Goal: Transaction & Acquisition: Purchase product/service

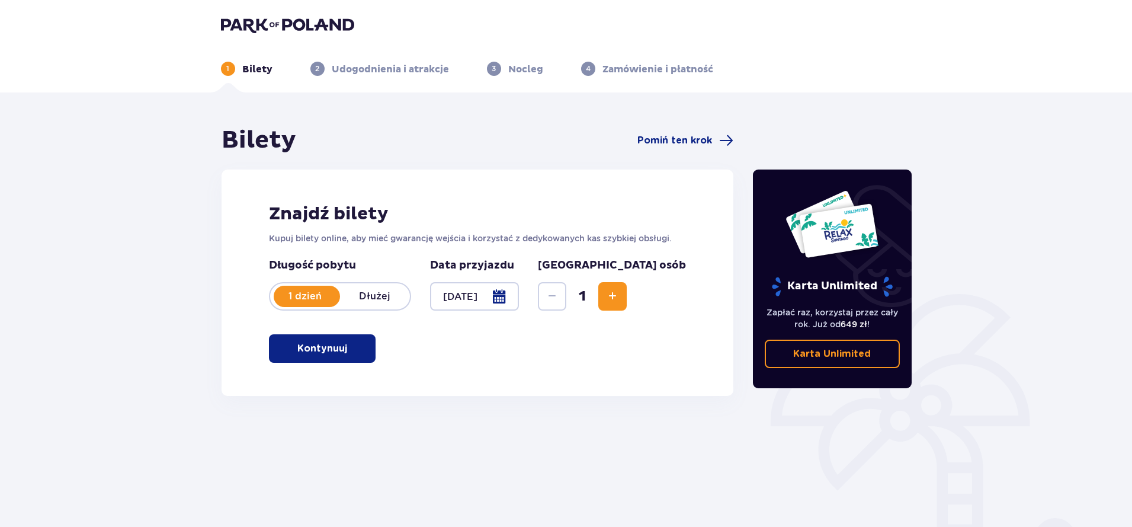
click at [620, 290] on span "Zwiększ" at bounding box center [613, 296] width 14 height 14
click at [285, 355] on button "Kontynuuj" at bounding box center [322, 348] width 107 height 28
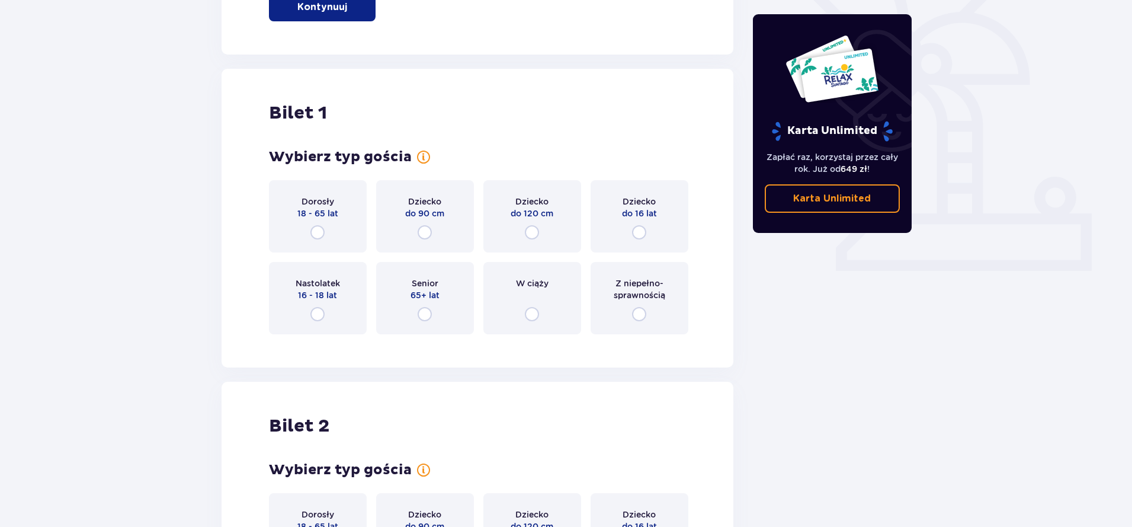
scroll to position [396, 0]
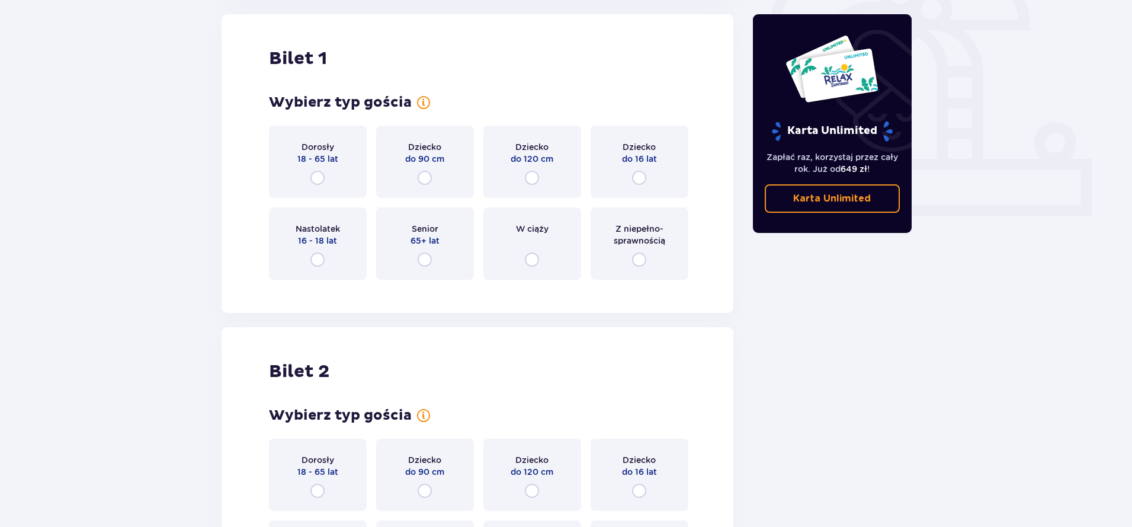
click at [321, 175] on input "radio" at bounding box center [317, 178] width 14 height 14
radio input "true"
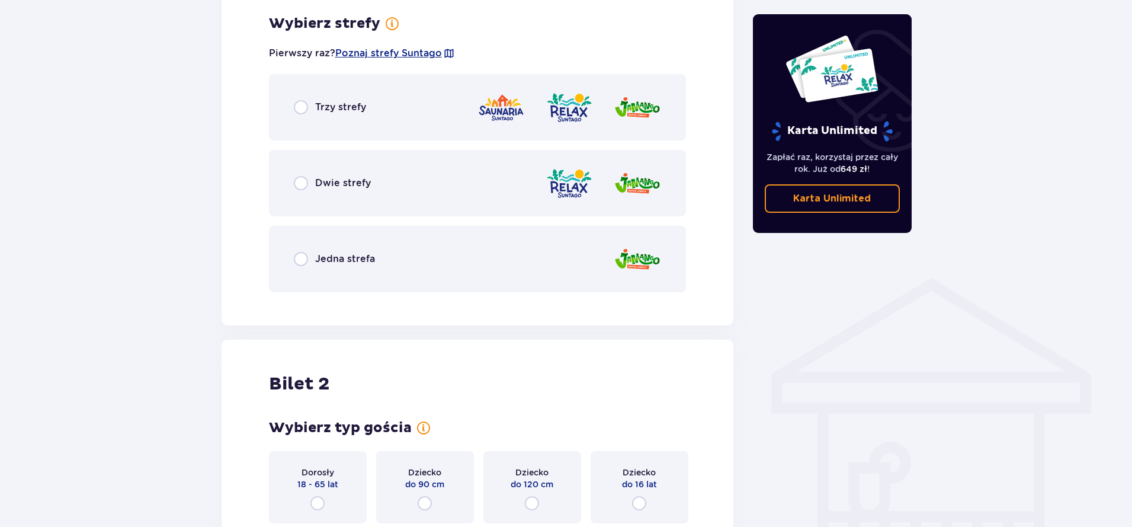
scroll to position [685, 0]
click at [300, 259] on input "radio" at bounding box center [301, 258] width 14 height 14
radio input "true"
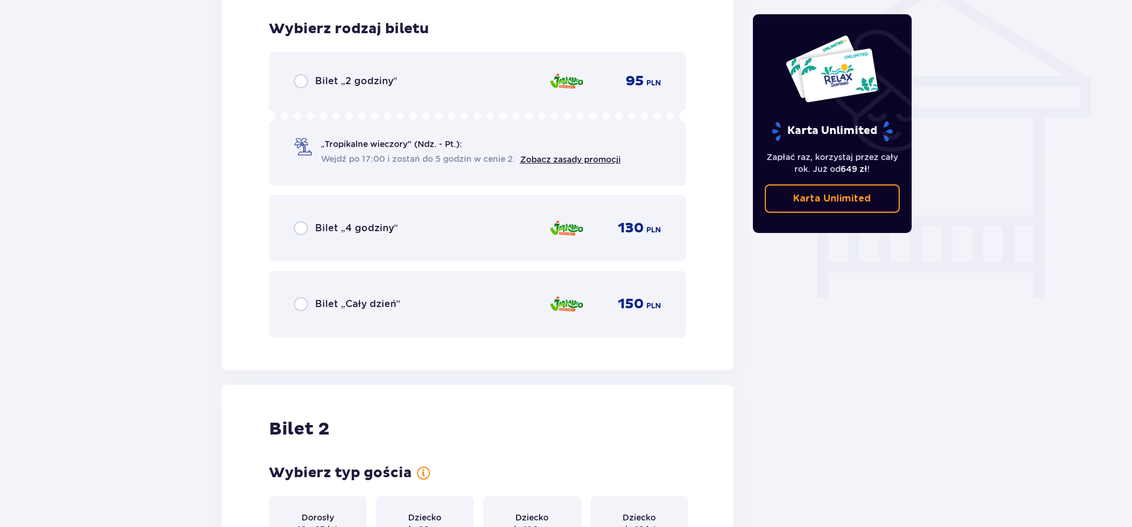
scroll to position [986, 0]
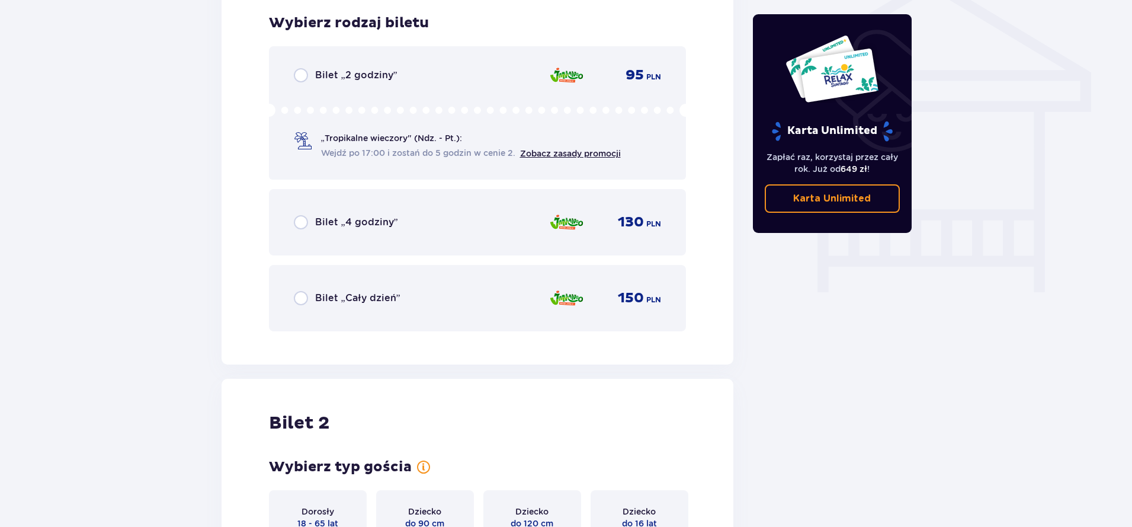
click at [302, 220] on input "radio" at bounding box center [301, 222] width 14 height 14
radio input "true"
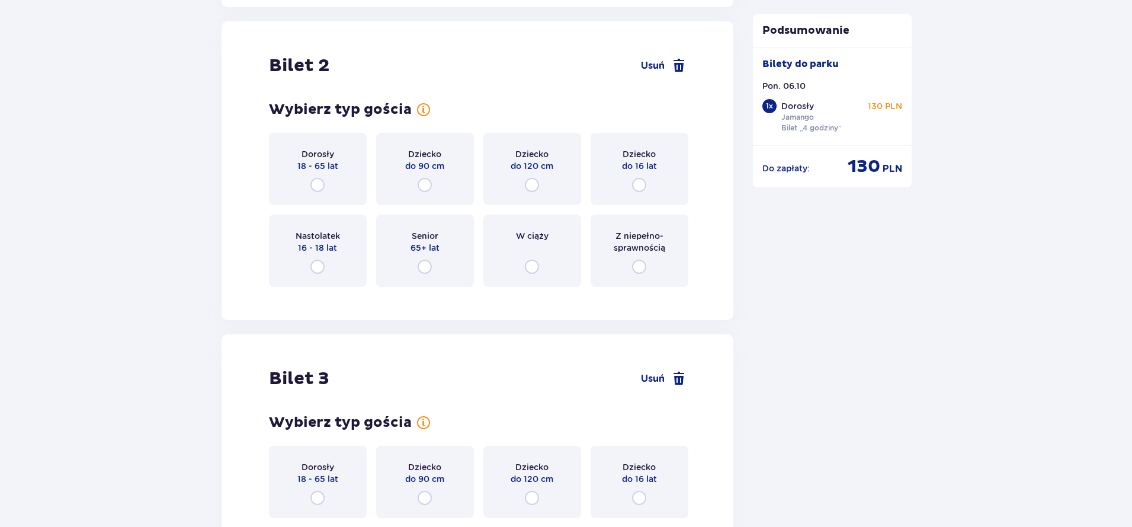
scroll to position [1350, 0]
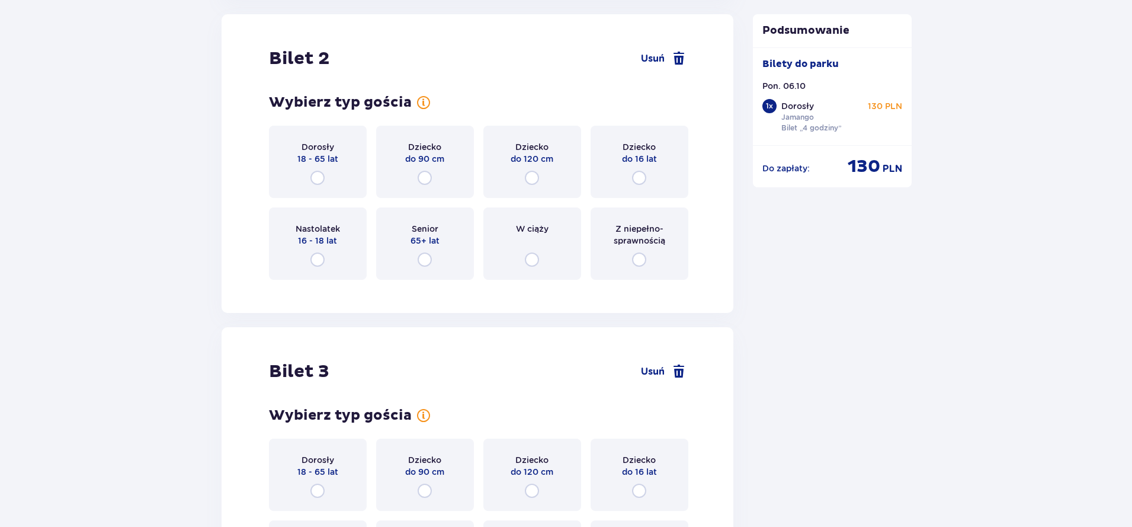
click at [319, 178] on input "radio" at bounding box center [317, 178] width 14 height 14
radio input "true"
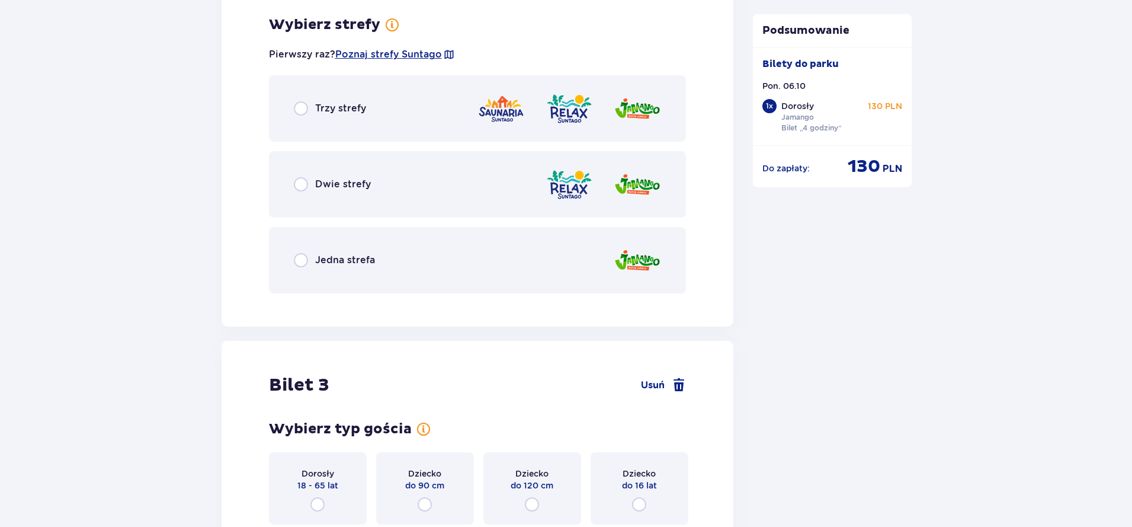
scroll to position [1639, 0]
click at [302, 262] on input "radio" at bounding box center [301, 258] width 14 height 14
radio input "true"
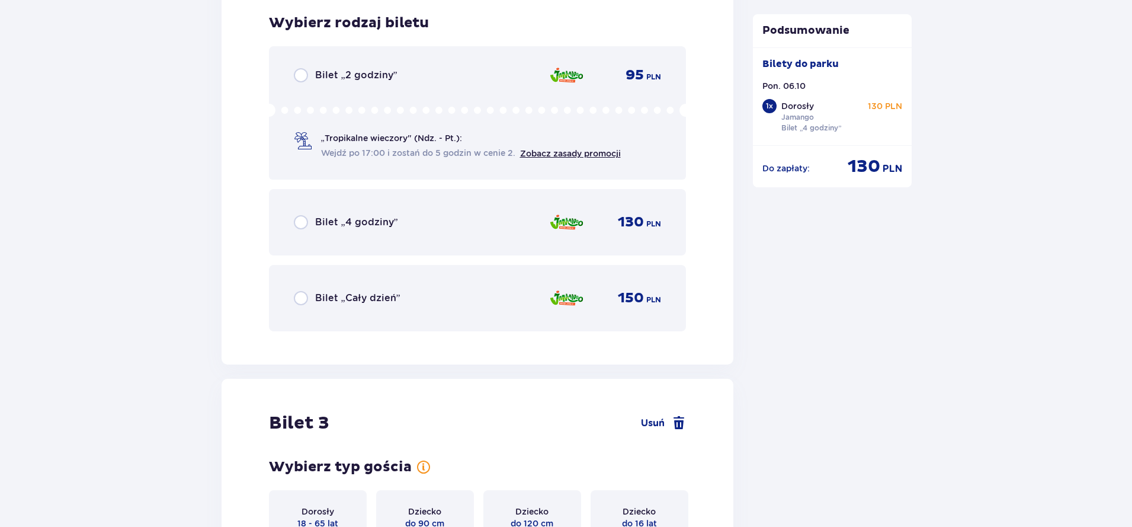
click at [307, 215] on input "radio" at bounding box center [301, 222] width 14 height 14
radio input "true"
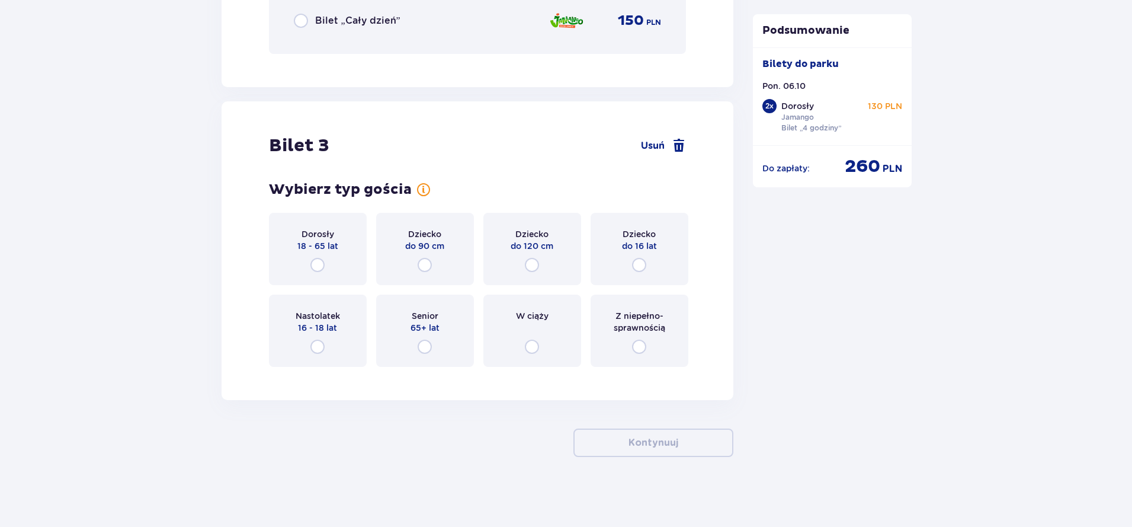
scroll to position [2219, 0]
click at [641, 260] on input "radio" at bounding box center [639, 264] width 14 height 14
radio input "true"
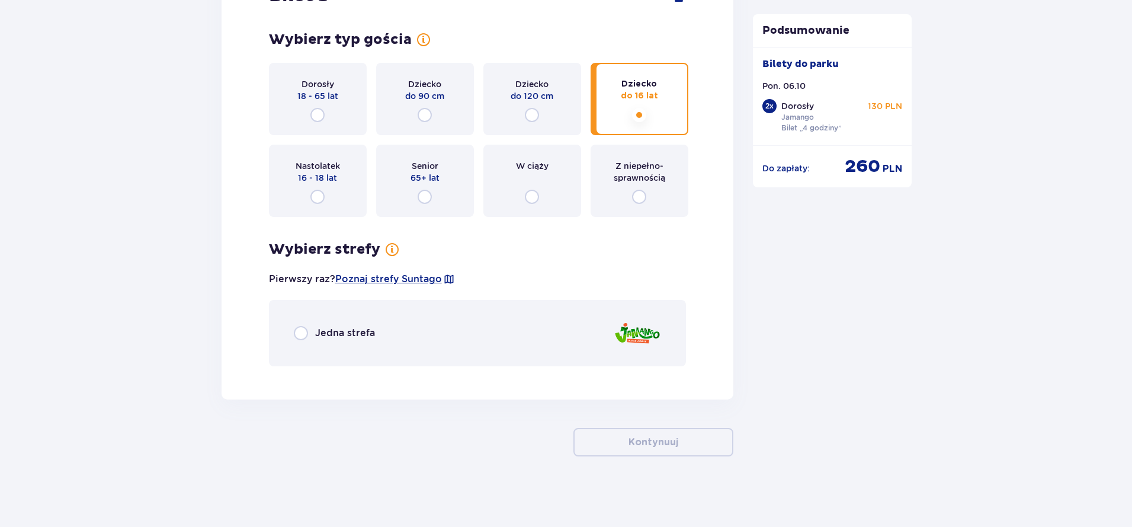
scroll to position [2368, 0]
click at [310, 331] on div "Jedna strefa" at bounding box center [334, 332] width 81 height 14
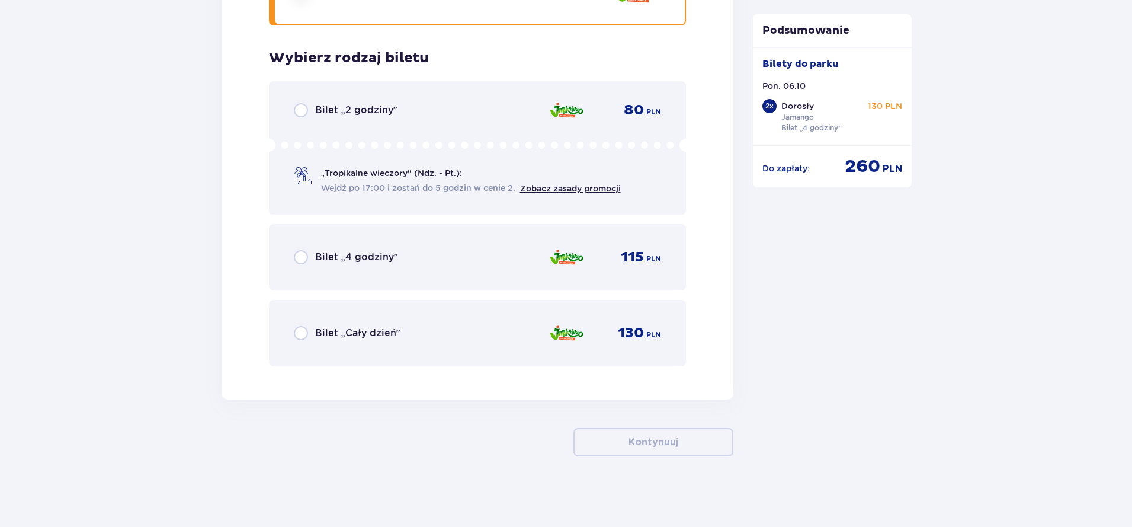
scroll to position [2709, 0]
click at [303, 256] on input "radio" at bounding box center [301, 256] width 14 height 14
radio input "true"
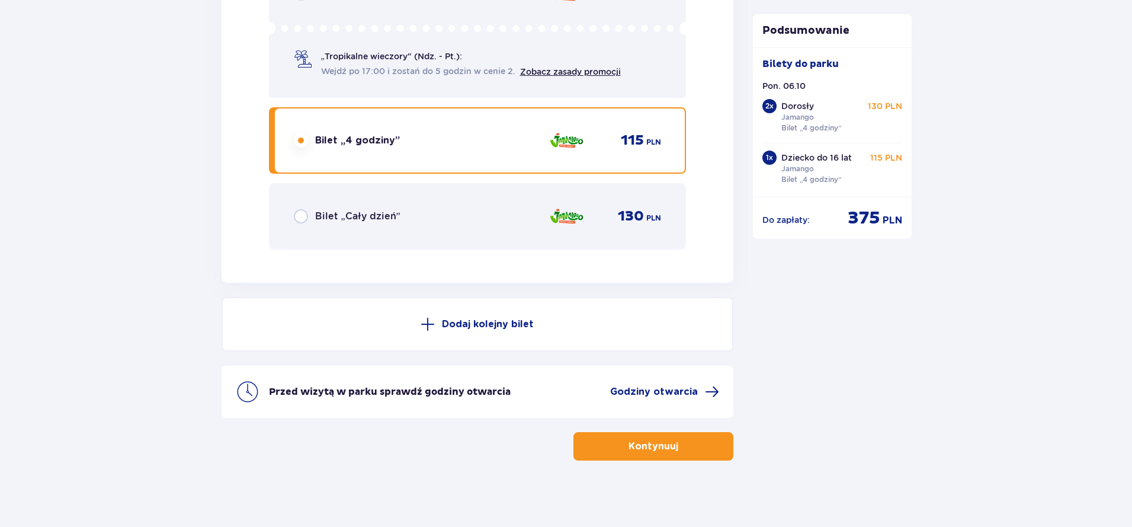
scroll to position [2830, 0]
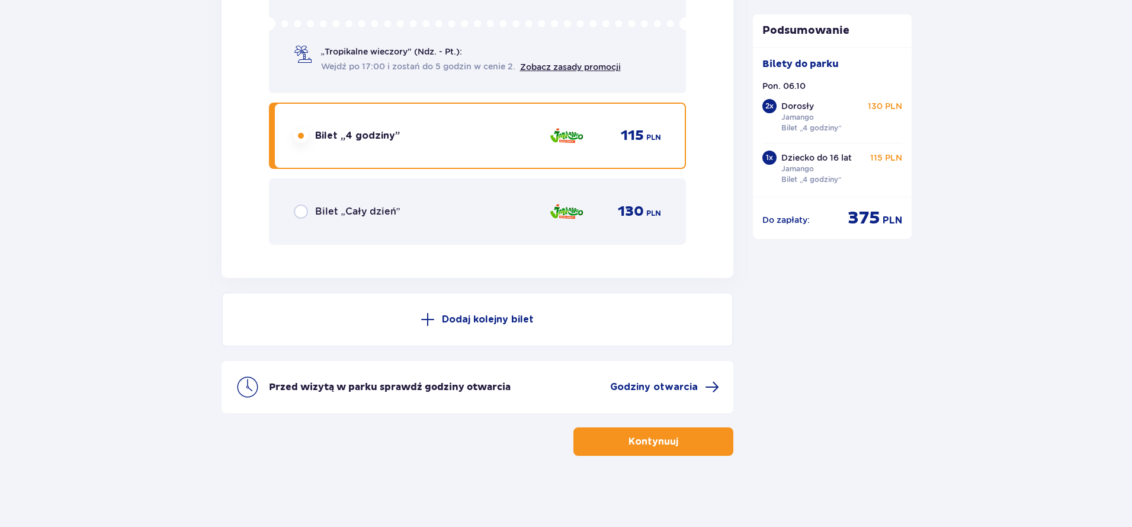
click at [647, 447] on p "Kontynuuj" at bounding box center [654, 441] width 50 height 13
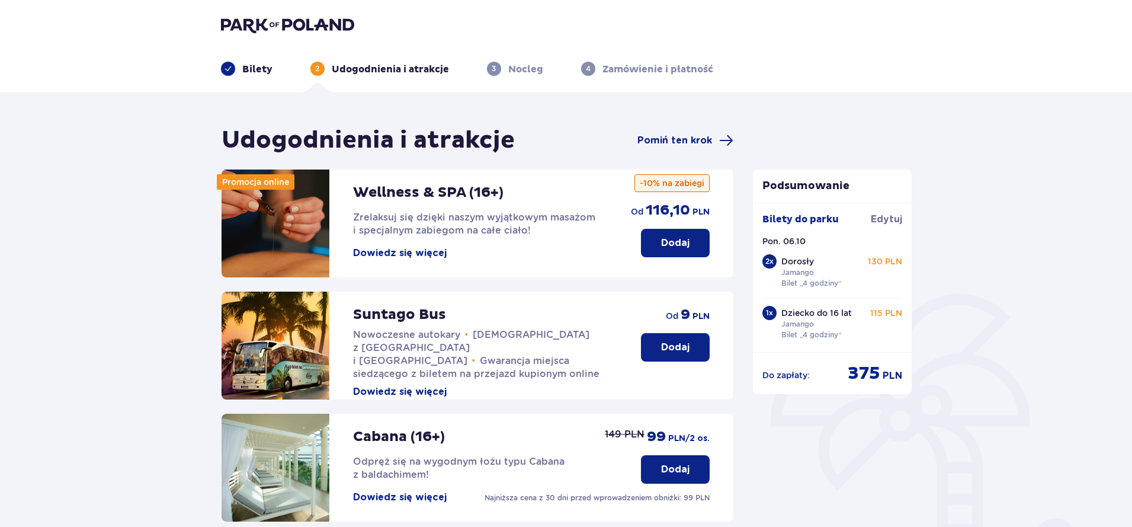
scroll to position [277, 0]
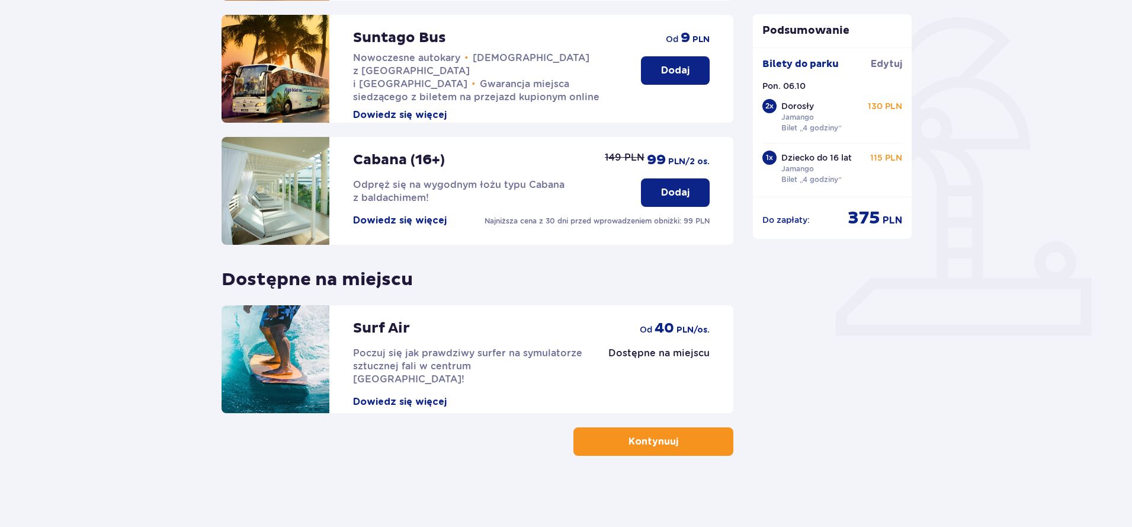
click at [644, 441] on p "Kontynuuj" at bounding box center [654, 441] width 50 height 13
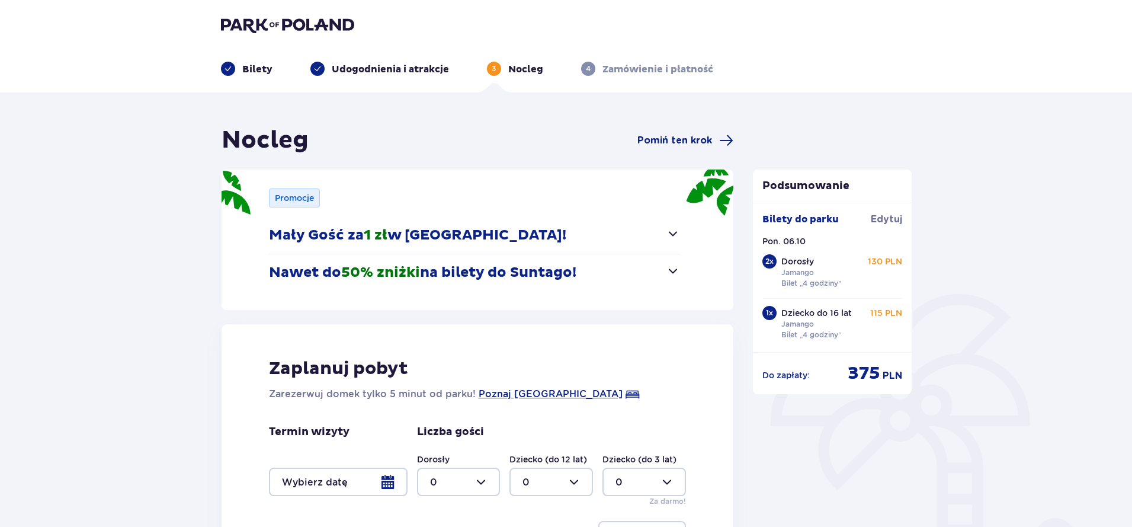
scroll to position [83, 0]
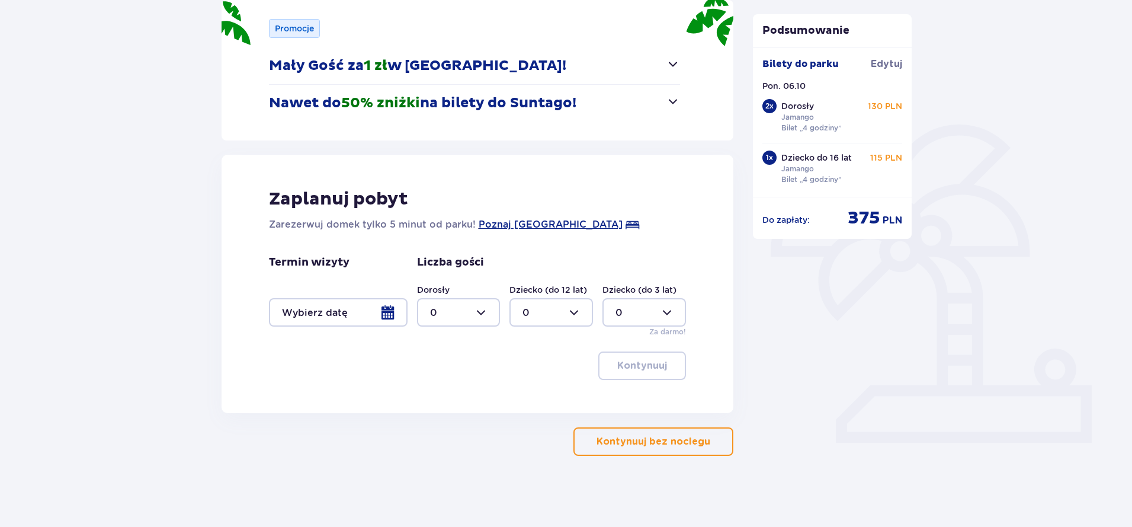
click at [631, 441] on p "Kontynuuj bez noclegu" at bounding box center [654, 441] width 114 height 13
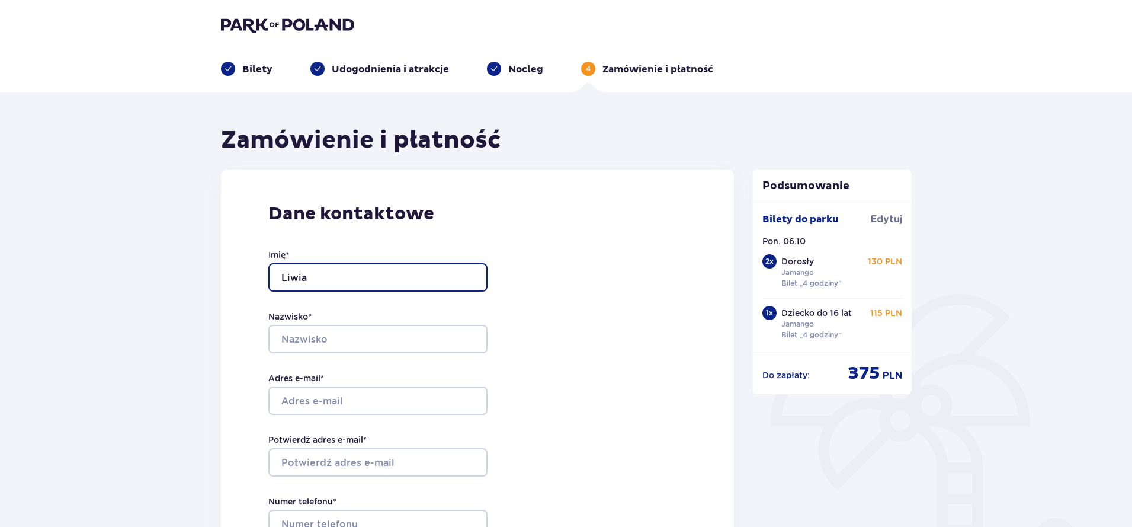
type input "Liwia"
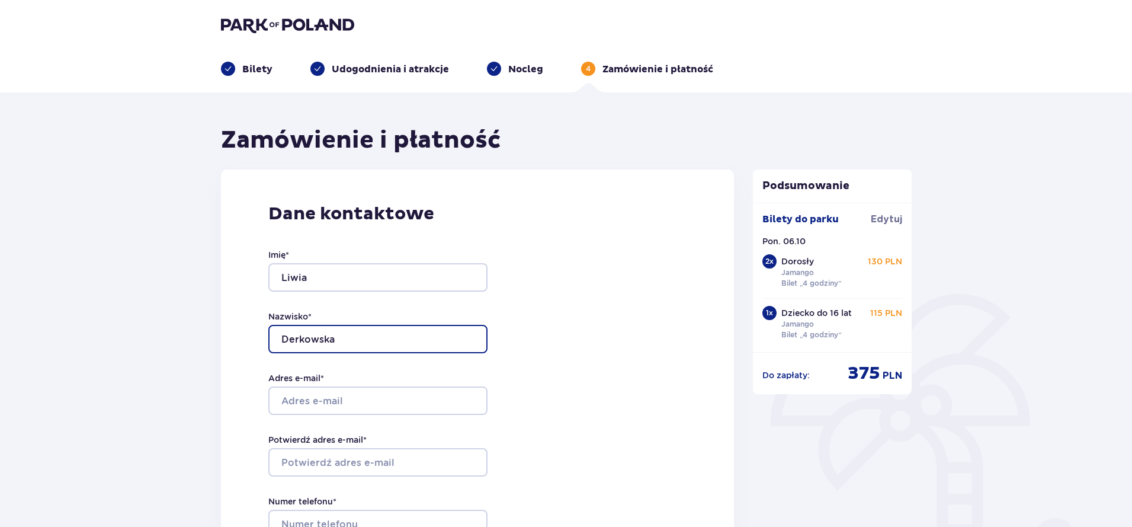
type input "Derkowska"
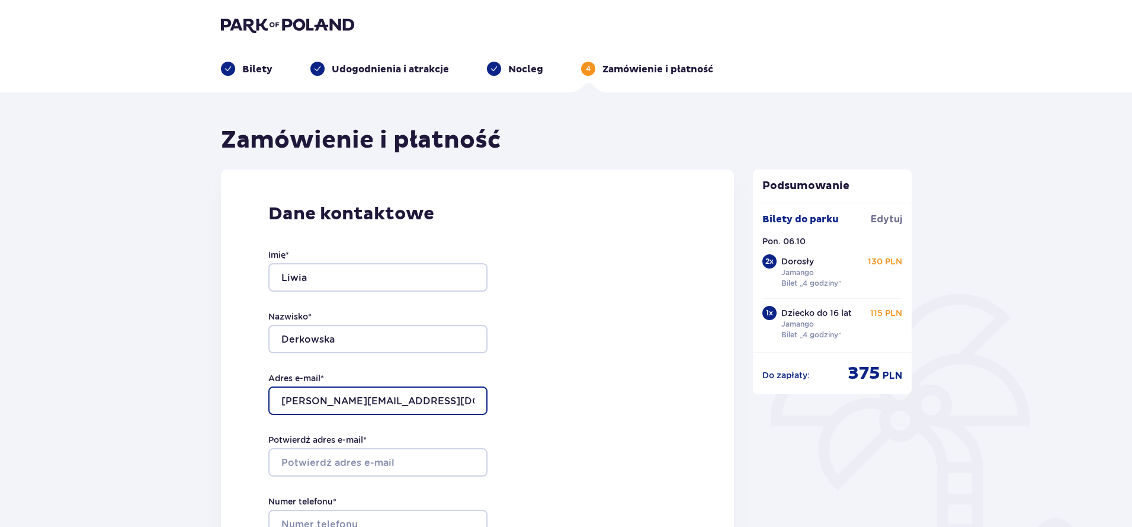
type input "[PERSON_NAME][EMAIL_ADDRESS][DOMAIN_NAME]"
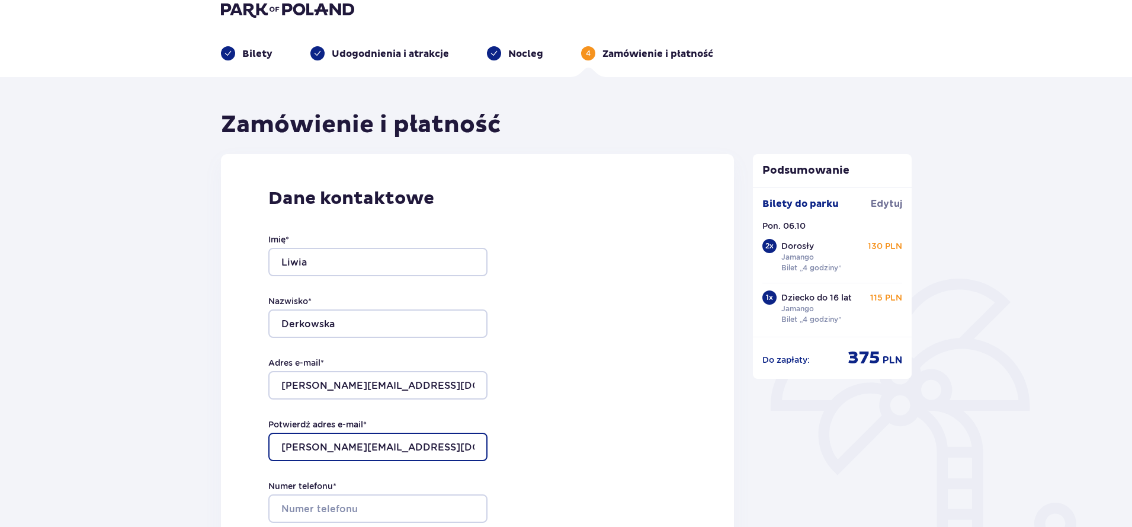
scroll to position [85, 0]
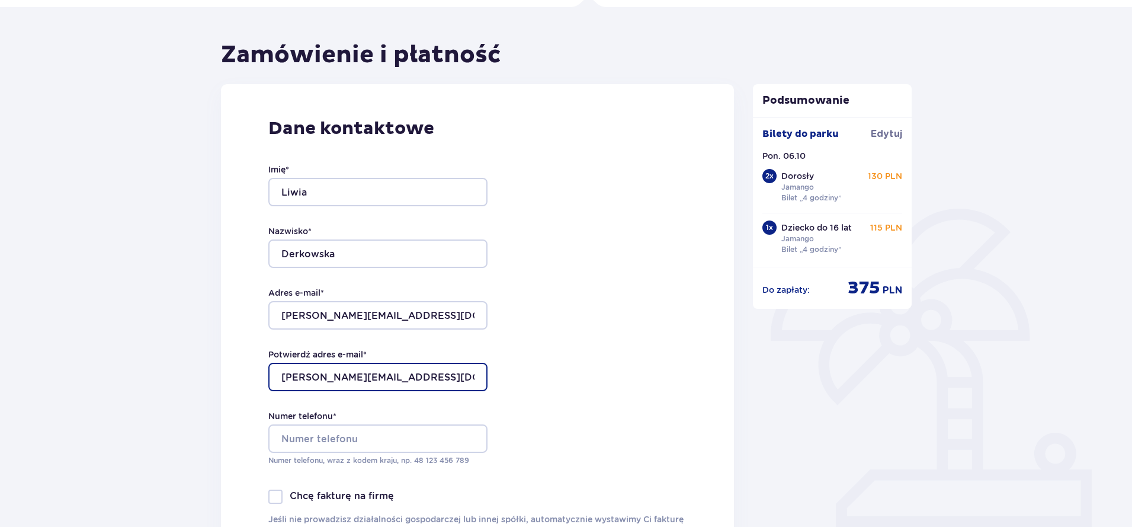
type input "[PERSON_NAME][EMAIL_ADDRESS][DOMAIN_NAME]"
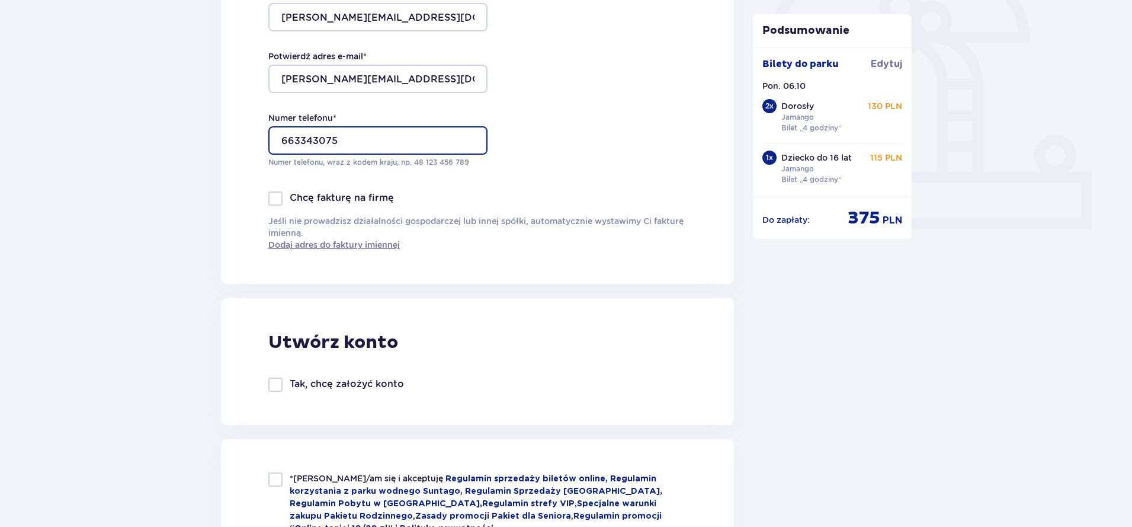
scroll to position [492, 0]
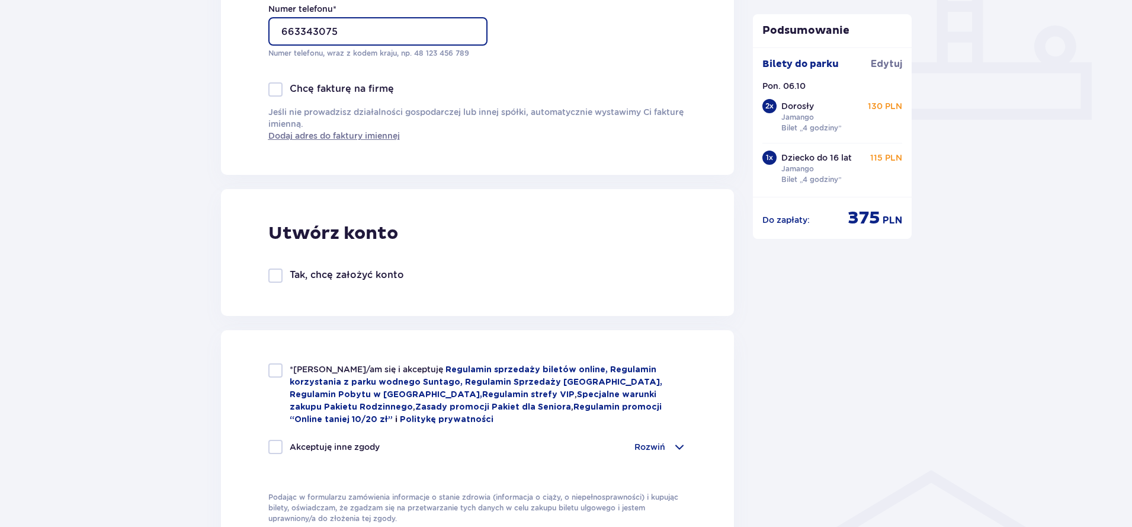
type input "663343075"
click at [277, 373] on div at bounding box center [275, 370] width 14 height 14
checkbox input "true"
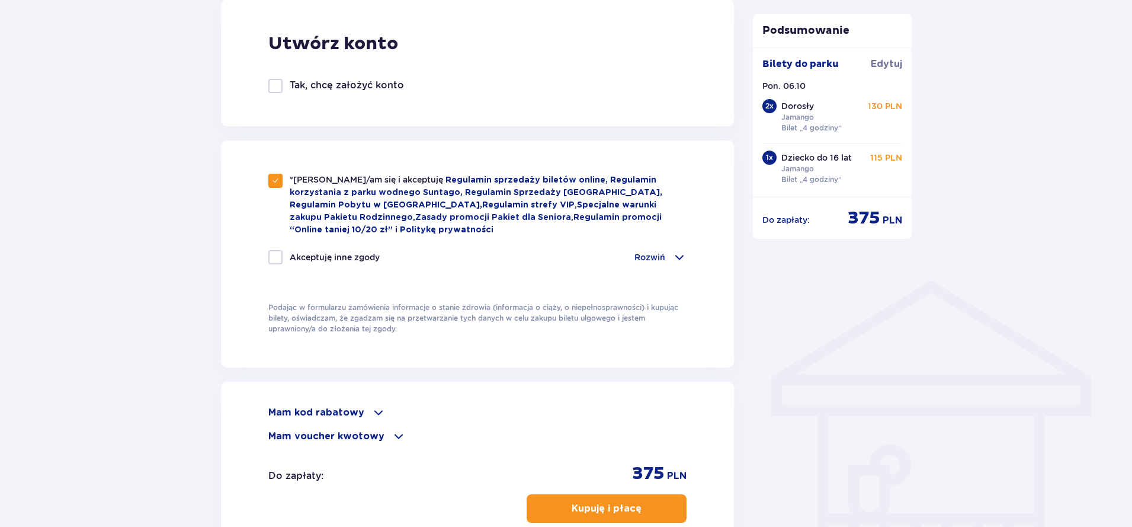
scroll to position [686, 0]
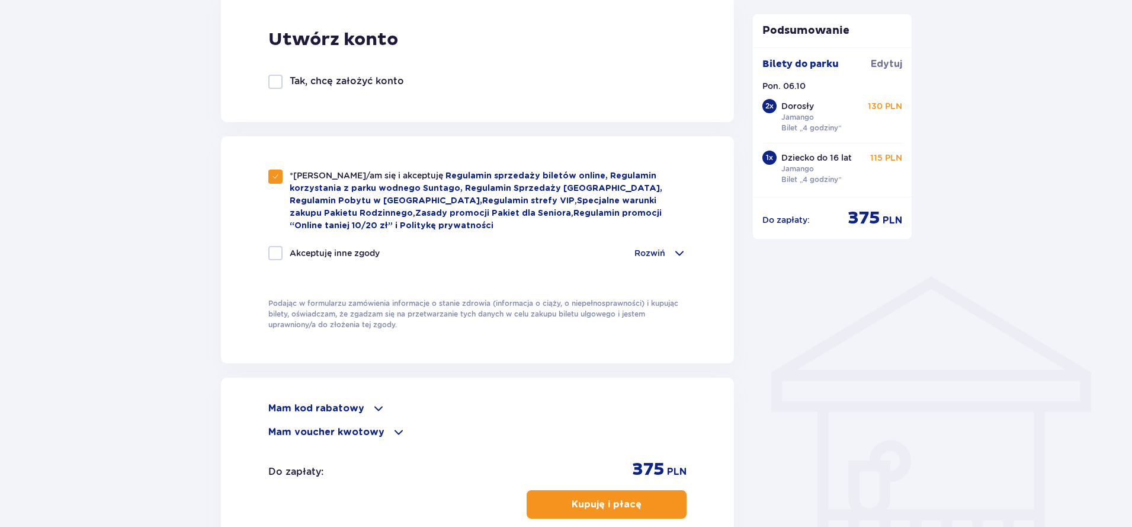
click at [378, 408] on span at bounding box center [378, 408] width 14 height 14
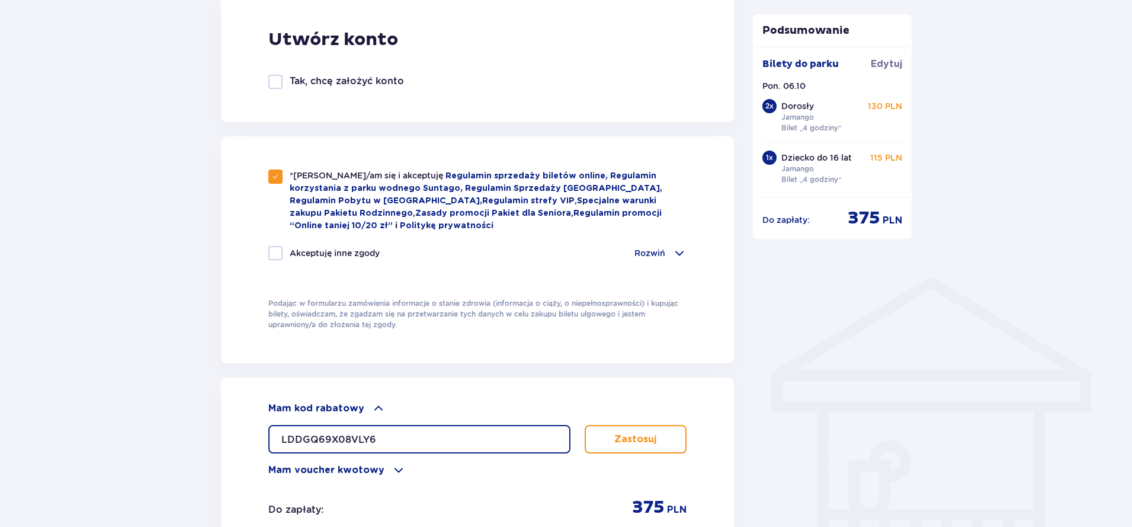
type input "LDDGQ69X08VLY6"
click at [637, 436] on p "Zastosuj" at bounding box center [635, 439] width 42 height 13
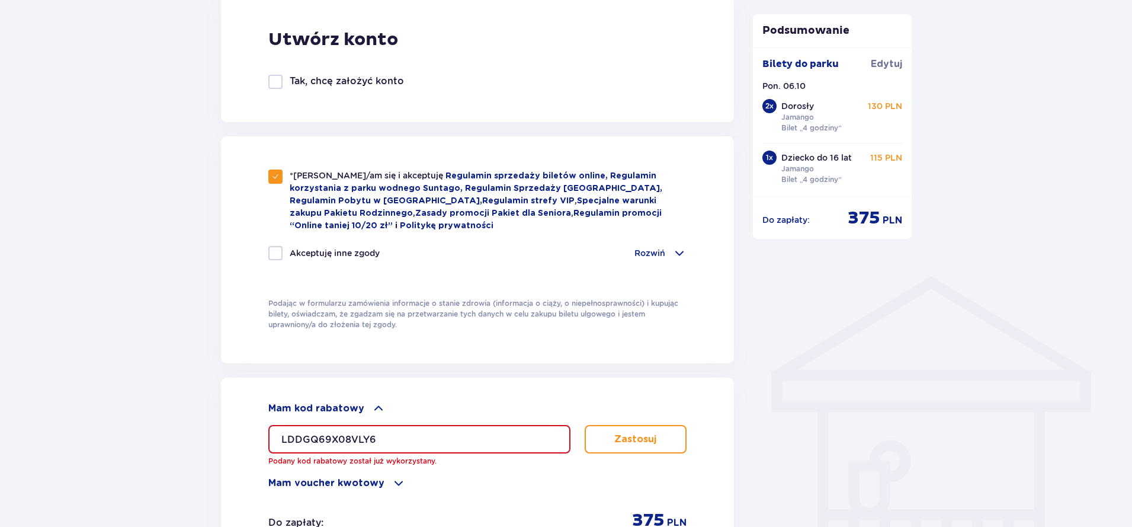
scroll to position [819, 0]
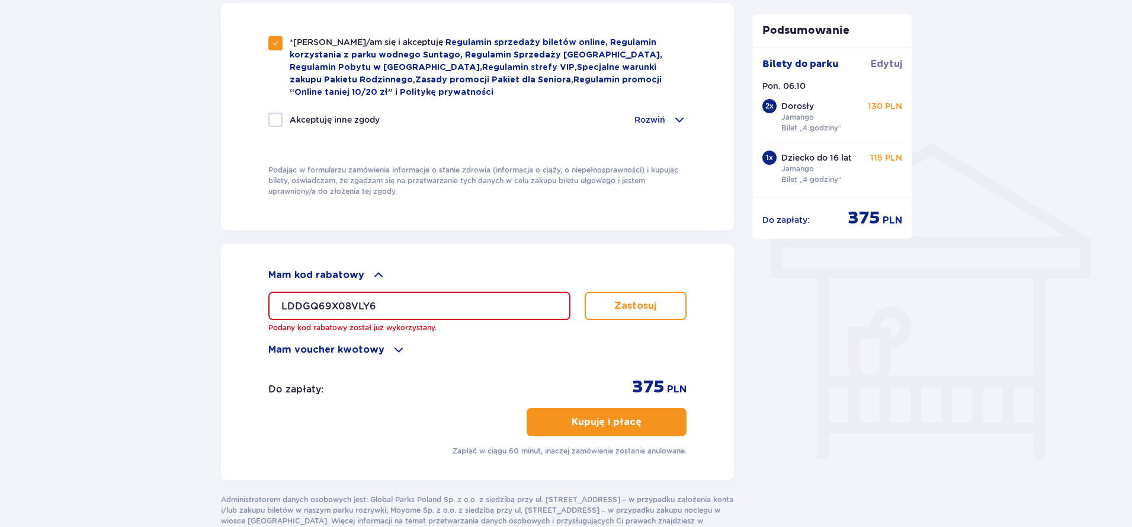
click at [652, 309] on p "Zastosuj" at bounding box center [635, 305] width 42 height 13
click at [678, 309] on button "Zastosuj" at bounding box center [636, 306] width 103 height 28
click at [450, 310] on input "LDDGQ69X08VLY6" at bounding box center [419, 306] width 302 height 28
click at [608, 299] on button "Zastosuj" at bounding box center [636, 306] width 103 height 28
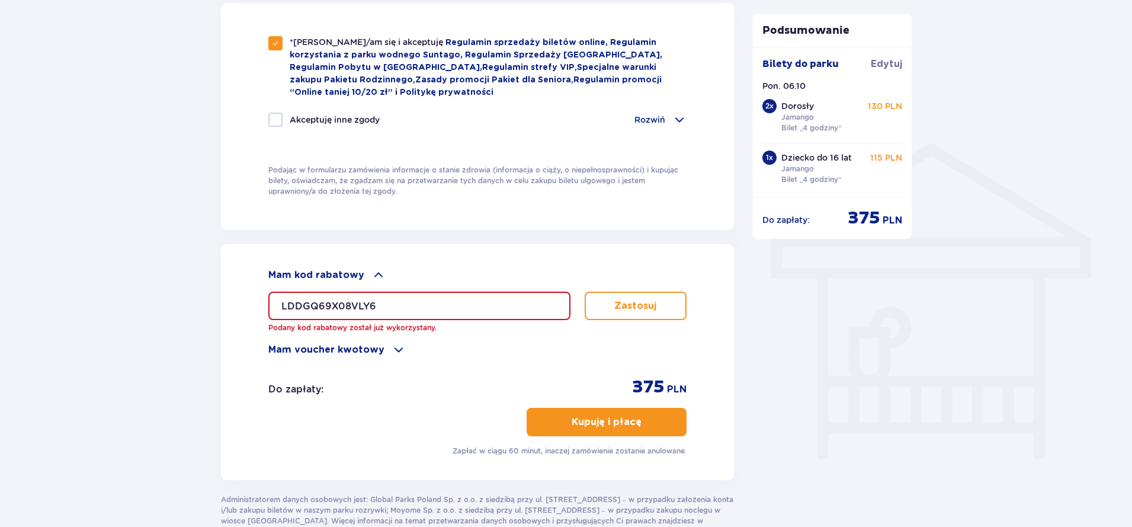
click at [380, 309] on input "LDDGQ69X08VLY6" at bounding box center [419, 306] width 302 height 28
drag, startPoint x: 385, startPoint y: 303, endPoint x: 242, endPoint y: 310, distance: 142.9
click at [242, 310] on div "Mam kod rabatowy LDDGQ69X08VLY6 Podany kod rabatowy został już wykorzystany. Za…" at bounding box center [478, 362] width 514 height 236
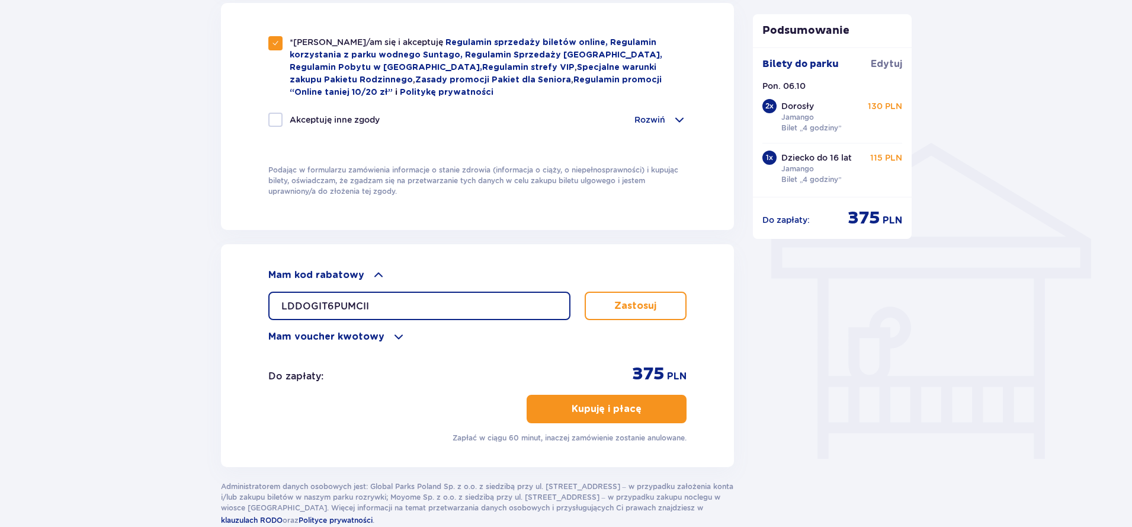
type input "LDDOGIT6PUMCII"
click at [623, 300] on p "Zastosuj" at bounding box center [635, 305] width 42 height 13
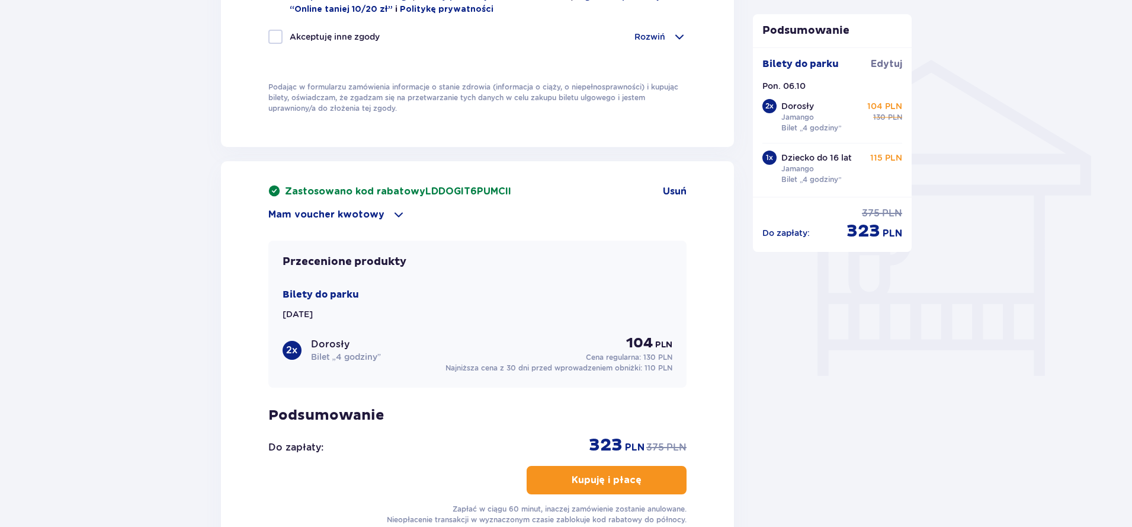
scroll to position [1055, 0]
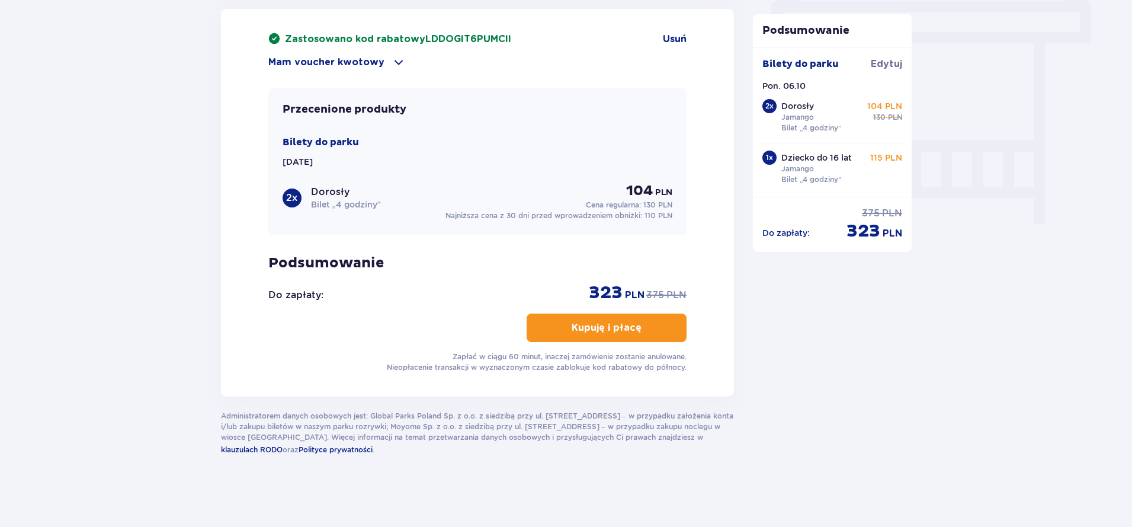
click at [582, 325] on p "Kupuję i płacę" at bounding box center [607, 327] width 70 height 13
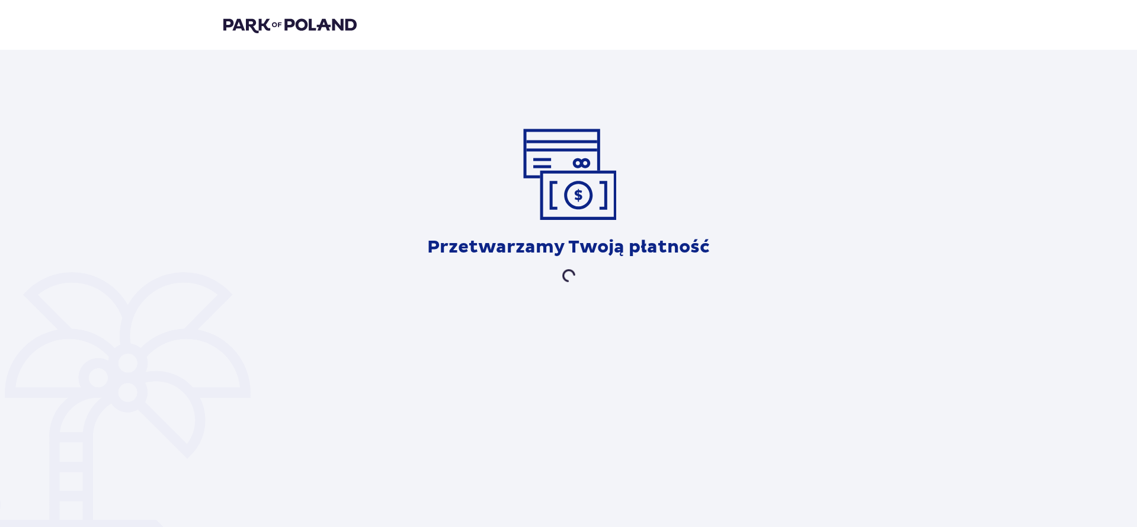
click at [279, 12] on header at bounding box center [568, 25] width 1137 height 50
click at [280, 20] on img at bounding box center [289, 25] width 133 height 17
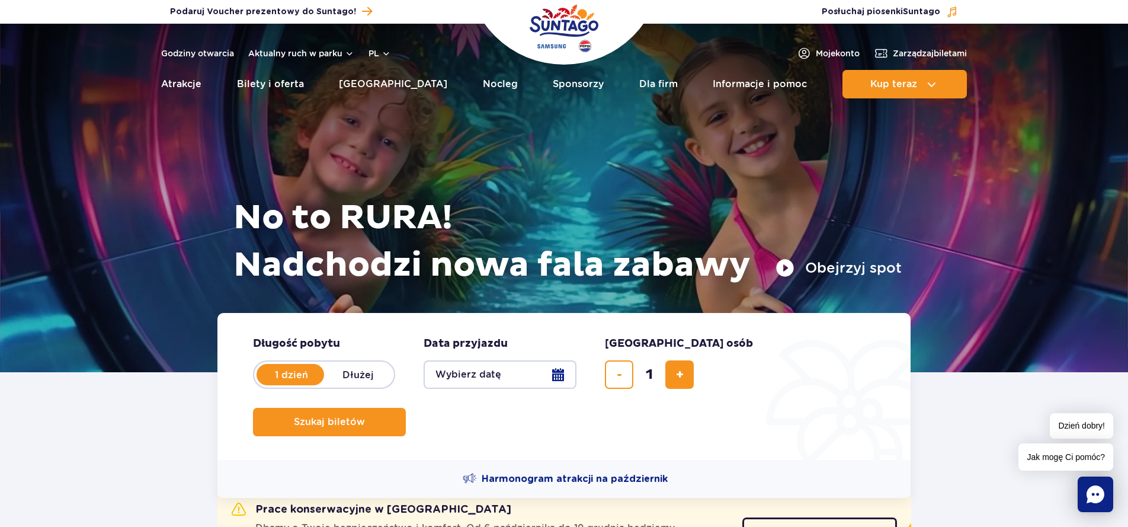
click at [567, 374] on button "Wybierz datę" at bounding box center [500, 374] width 153 height 28
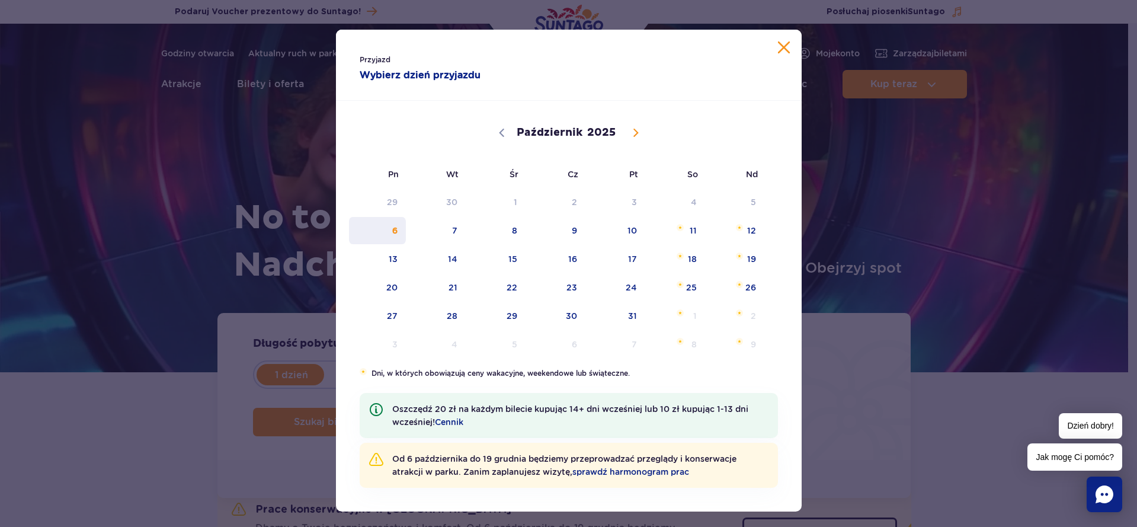
click at [392, 232] on span "6" at bounding box center [378, 230] width 60 height 27
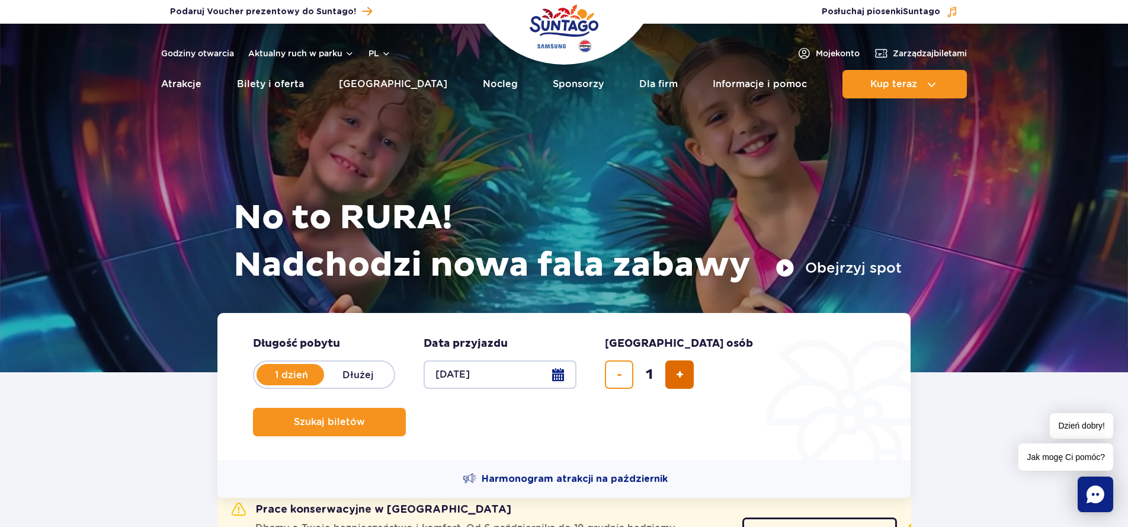
click at [680, 374] on span "dodaj bilet" at bounding box center [680, 374] width 8 height 0
type input "3"
click at [360, 417] on span "Szukaj biletów" at bounding box center [324, 422] width 71 height 11
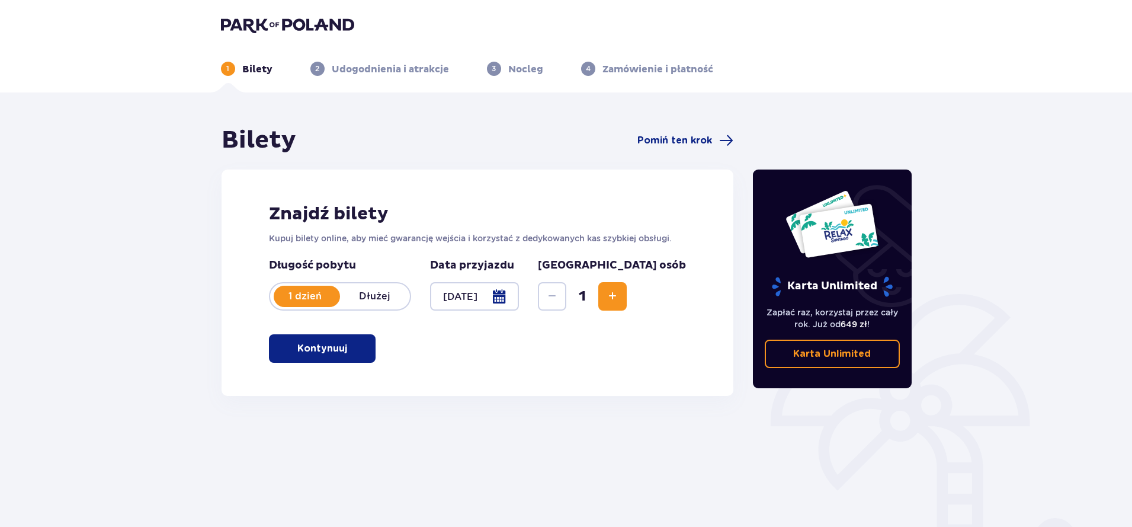
click at [627, 294] on button "Zwiększ" at bounding box center [612, 296] width 28 height 28
click at [347, 352] on span "button" at bounding box center [349, 348] width 14 height 14
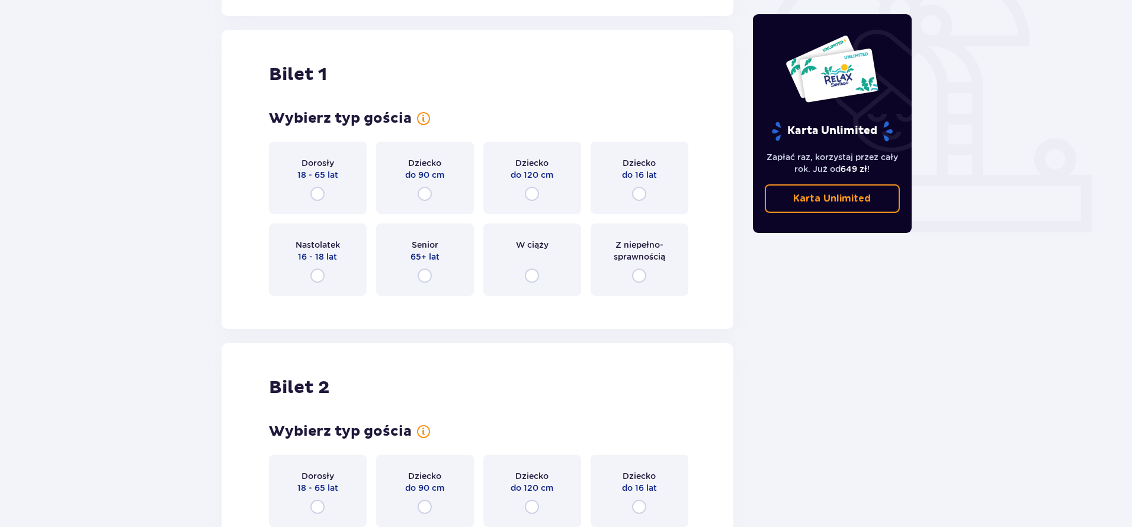
scroll to position [396, 0]
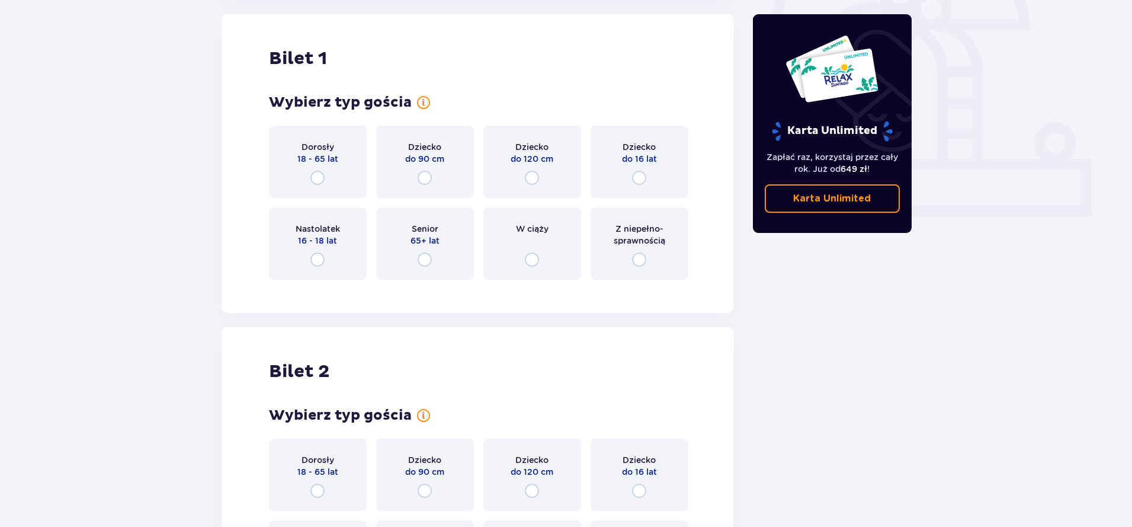
click at [317, 182] on input "radio" at bounding box center [317, 178] width 14 height 14
radio input "true"
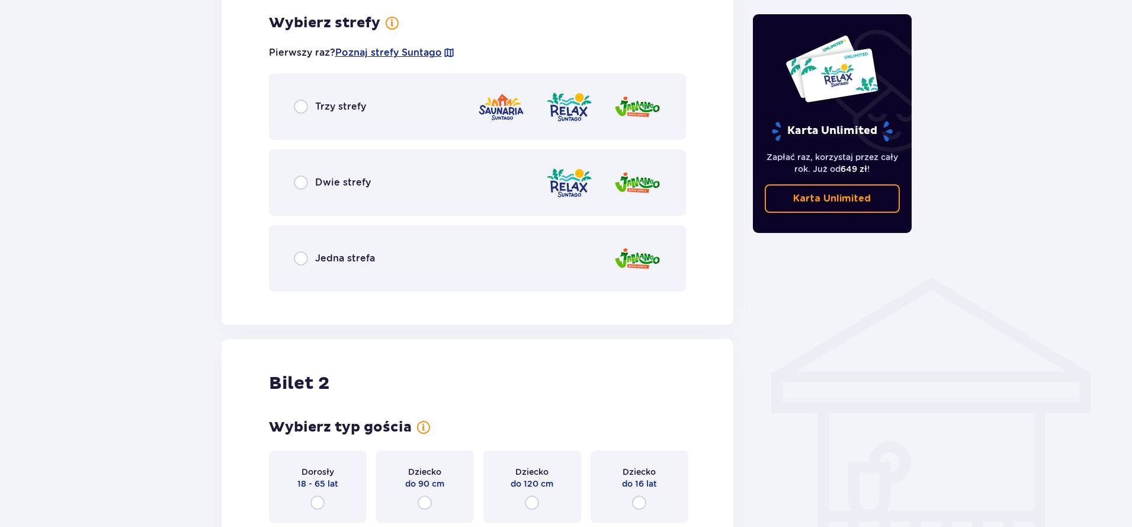
click at [315, 260] on span "Jedna strefa" at bounding box center [345, 258] width 60 height 13
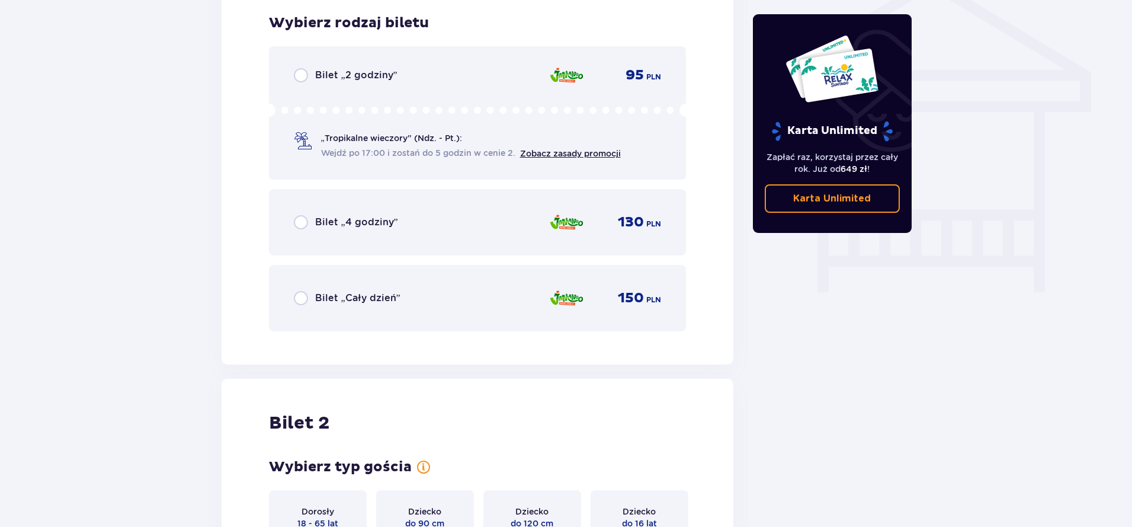
click at [297, 220] on input "radio" at bounding box center [301, 222] width 14 height 14
radio input "true"
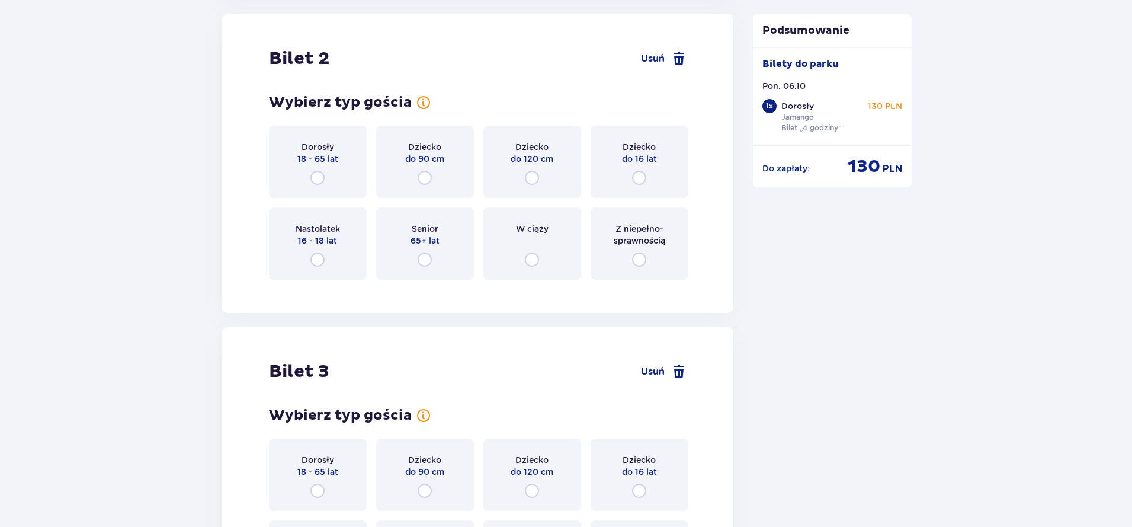
click at [314, 175] on input "radio" at bounding box center [317, 178] width 14 height 14
radio input "true"
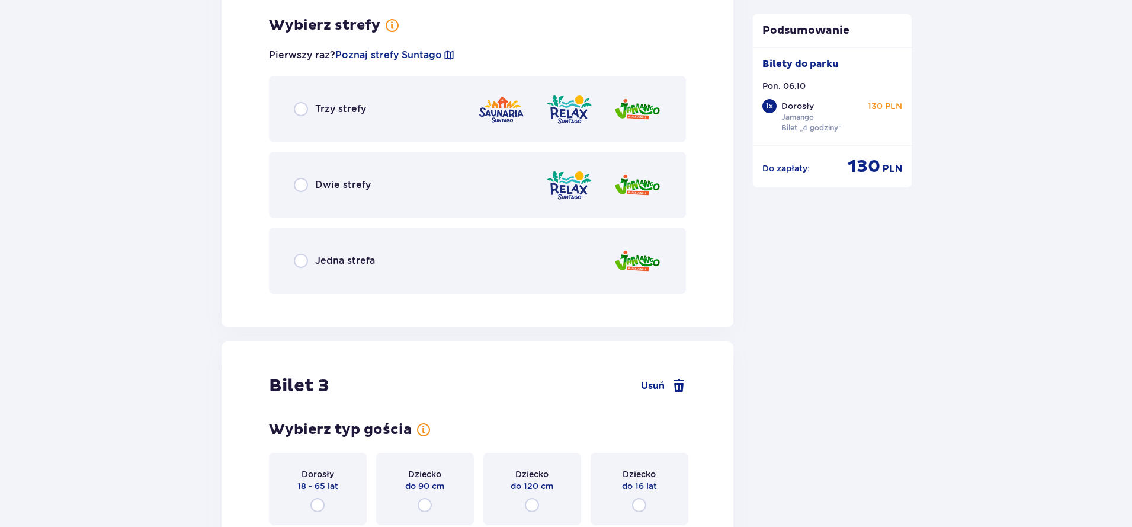
scroll to position [1639, 0]
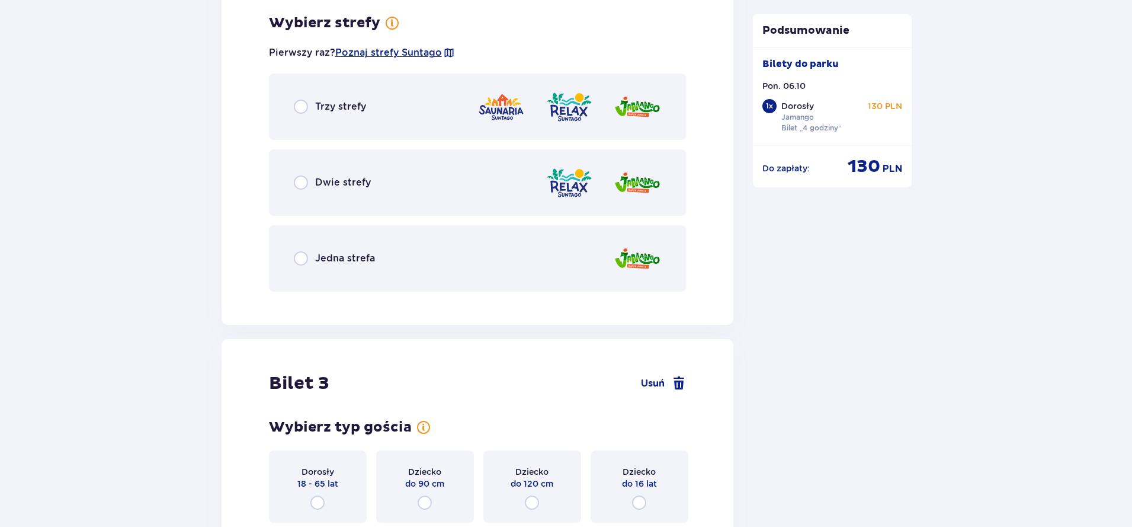
click at [298, 268] on div "Jedna strefa" at bounding box center [478, 258] width 418 height 66
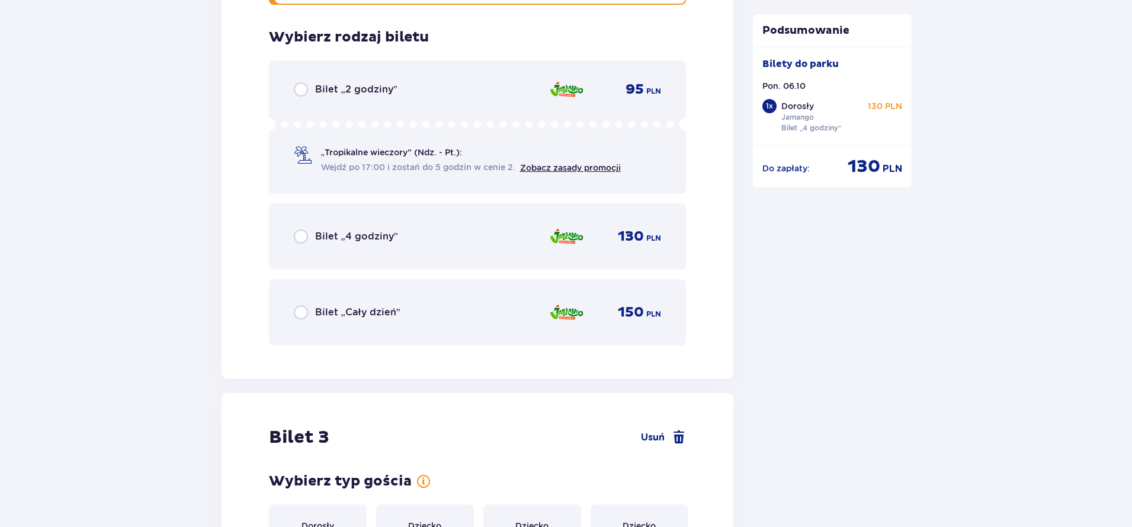
scroll to position [1940, 0]
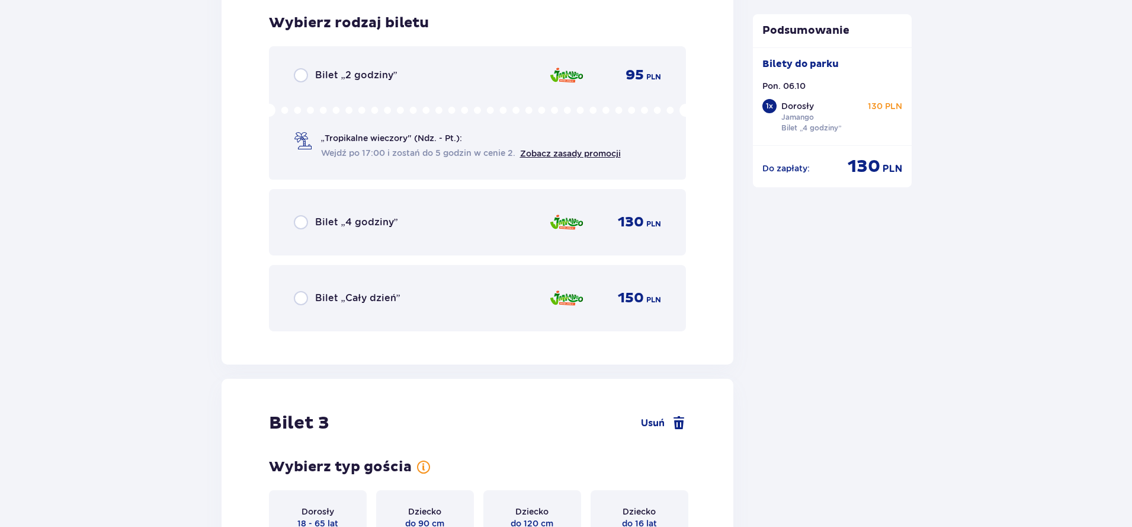
click at [300, 222] on input "radio" at bounding box center [301, 222] width 14 height 14
radio input "true"
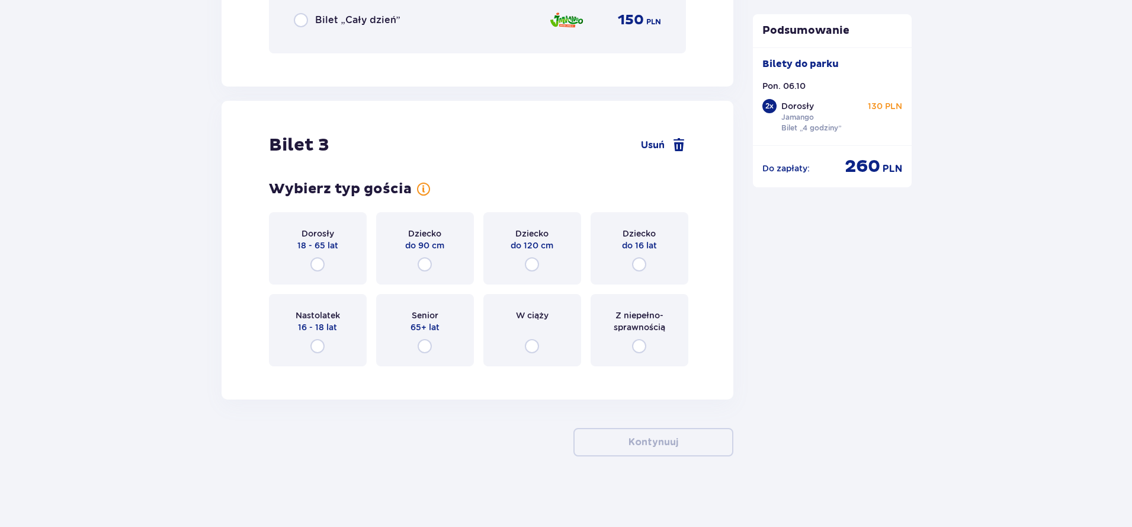
scroll to position [2219, 0]
click at [645, 265] on input "radio" at bounding box center [639, 264] width 14 height 14
radio input "true"
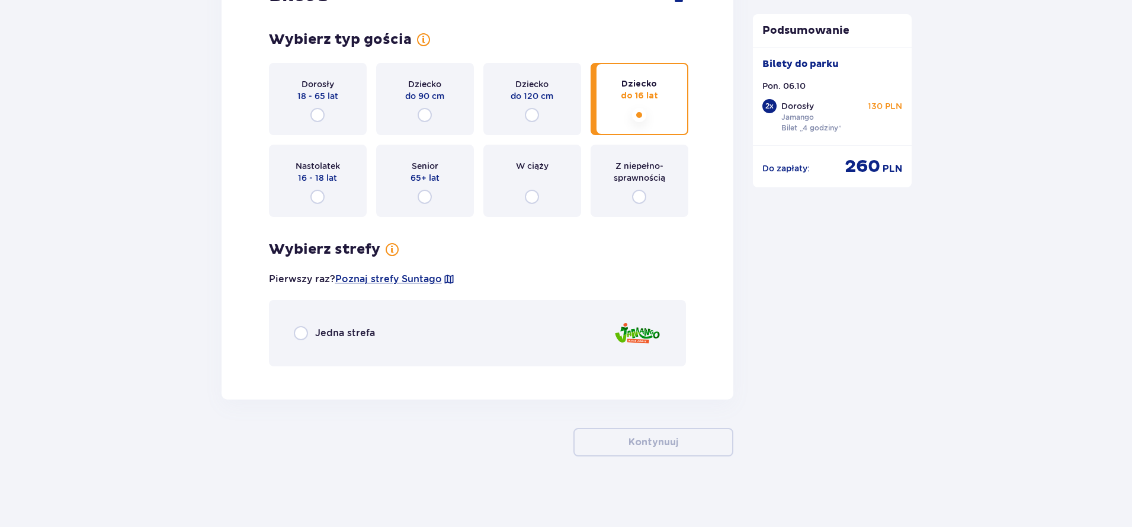
scroll to position [2368, 0]
click at [307, 334] on input "radio" at bounding box center [301, 332] width 14 height 14
radio input "true"
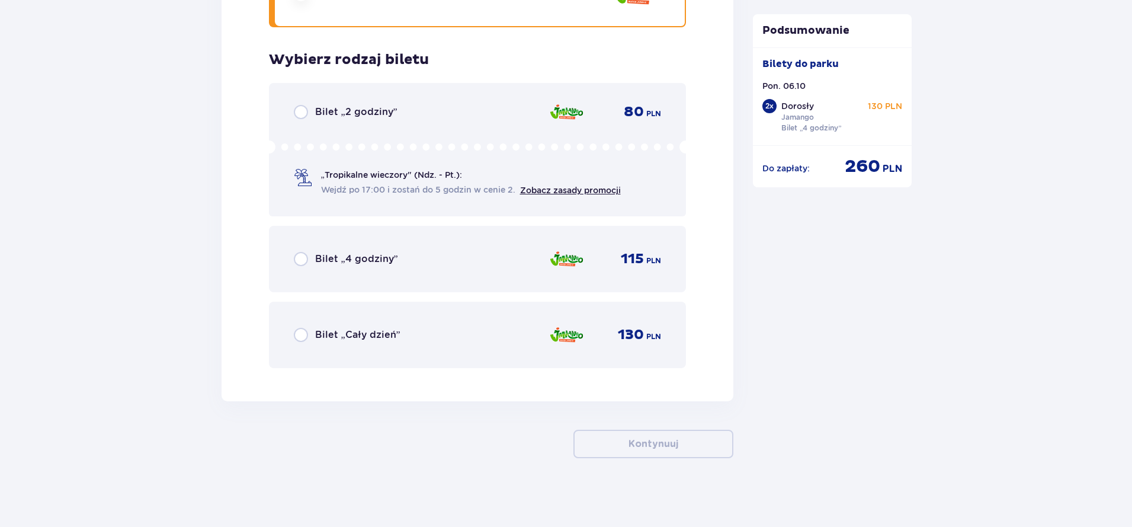
scroll to position [2709, 0]
click at [302, 261] on input "radio" at bounding box center [301, 256] width 14 height 14
radio input "true"
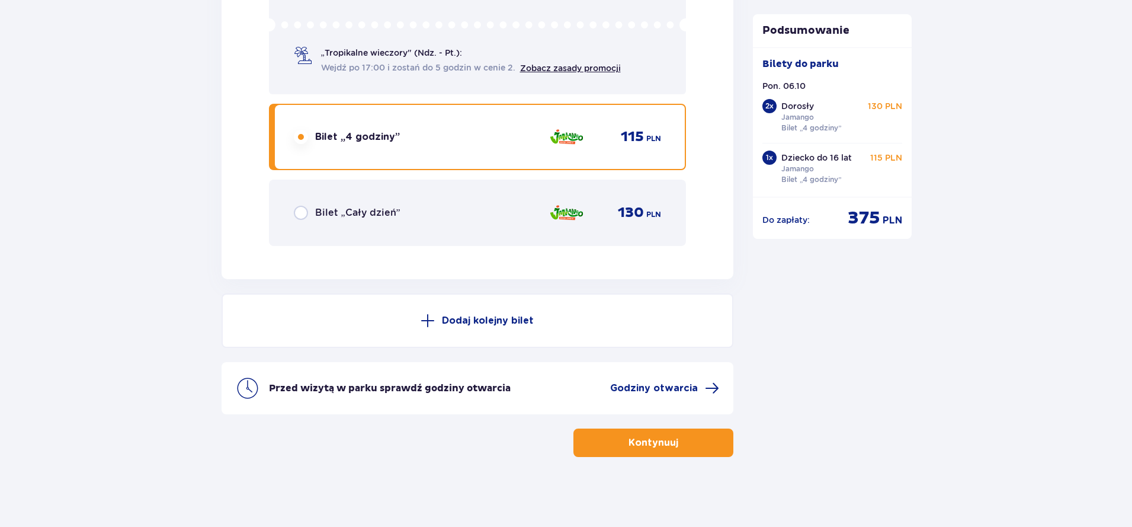
scroll to position [2830, 0]
click at [632, 436] on p "Kontynuuj" at bounding box center [654, 441] width 50 height 13
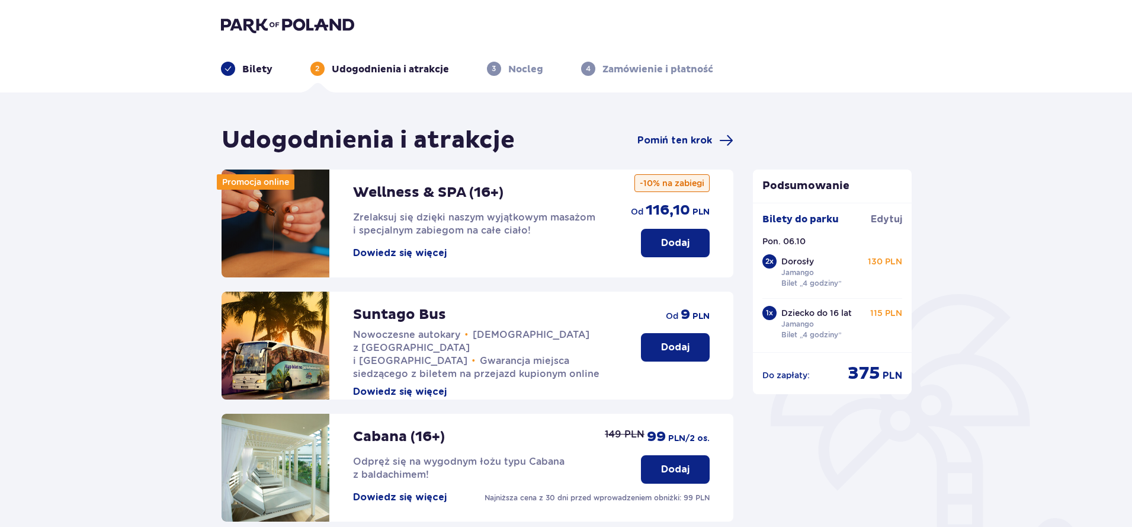
scroll to position [277, 0]
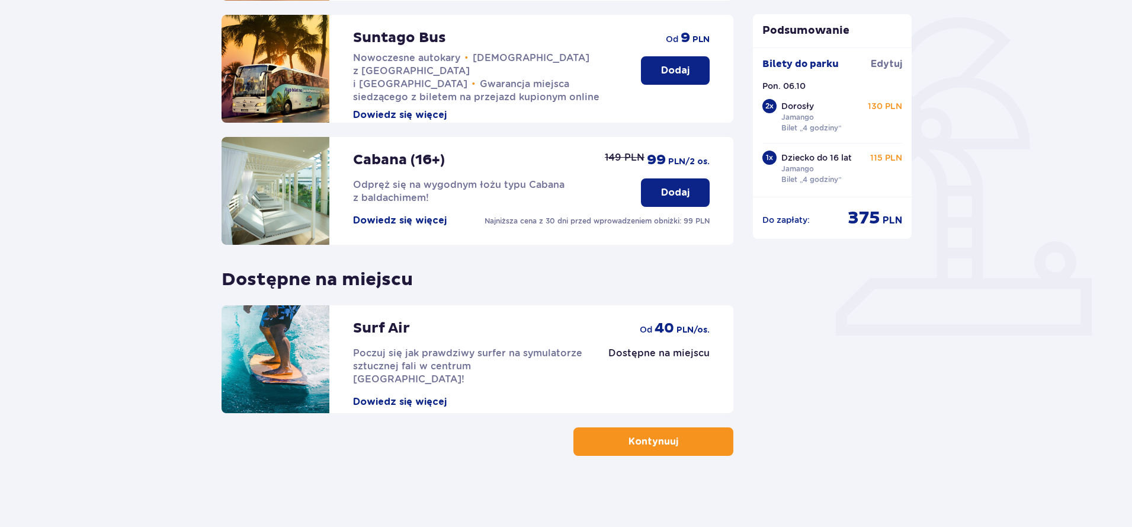
click at [618, 446] on button "Kontynuuj" at bounding box center [654, 441] width 160 height 28
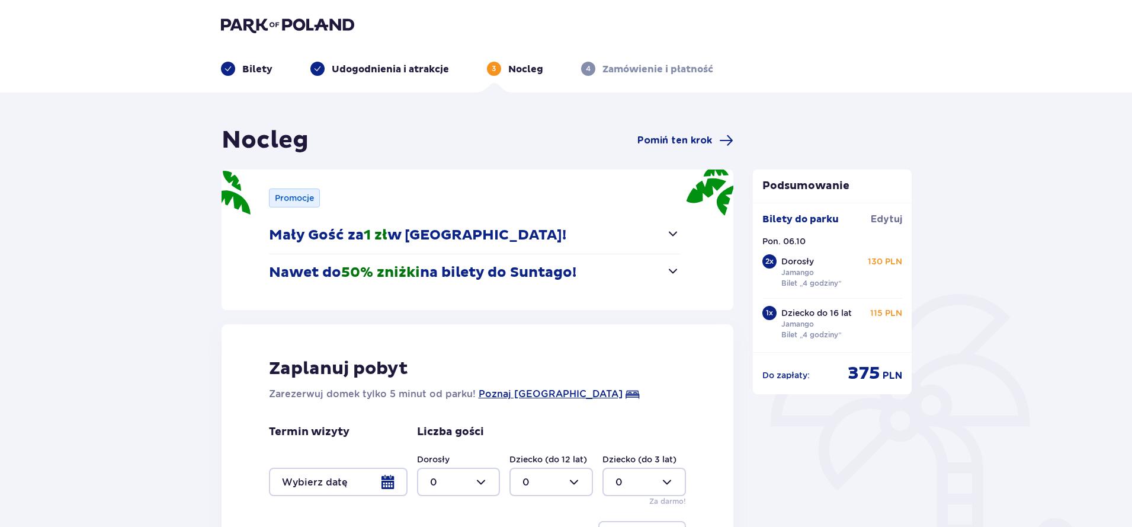
scroll to position [105, 0]
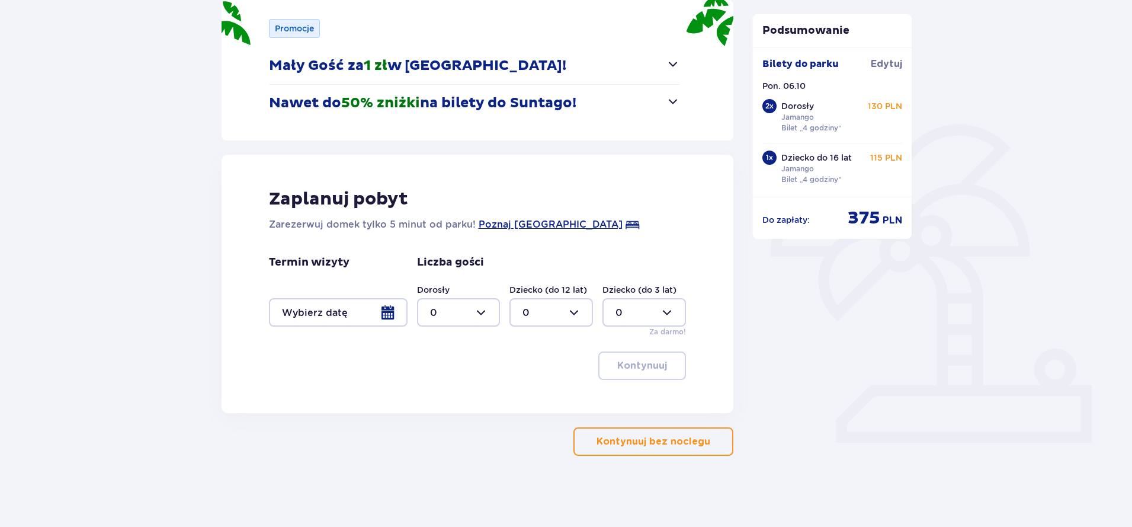
click at [639, 441] on p "Kontynuuj bez noclegu" at bounding box center [654, 441] width 114 height 13
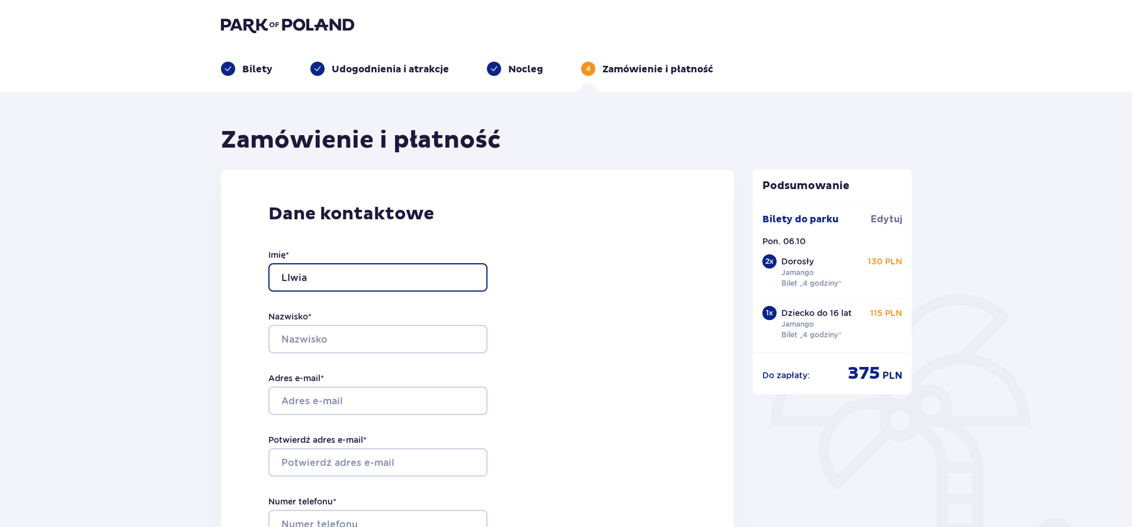
click at [288, 276] on input "LIwia" at bounding box center [377, 277] width 219 height 28
click at [291, 279] on input "LIwia" at bounding box center [377, 277] width 219 height 28
type input "Liwia"
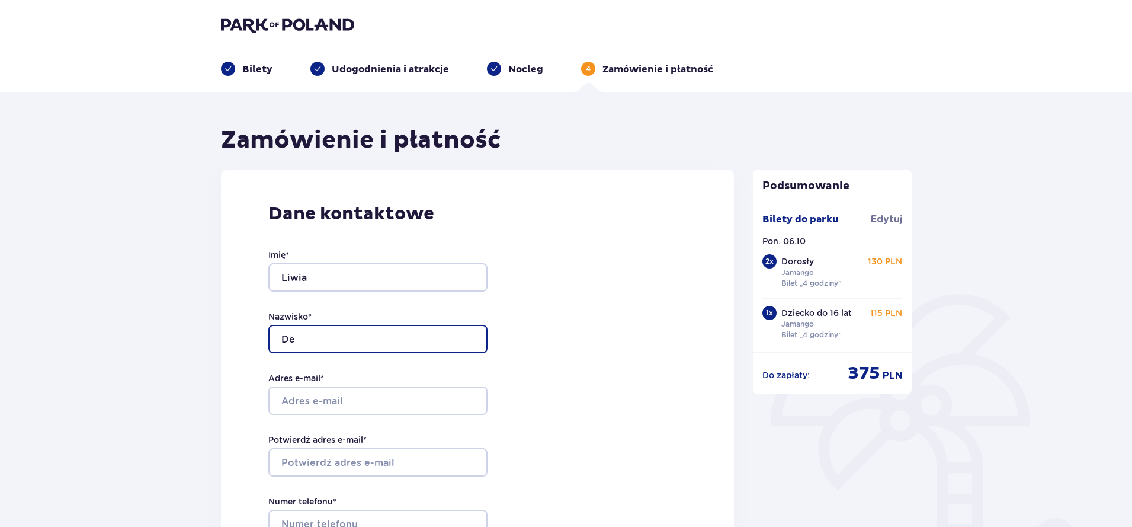
type input "D"
type input "Derkowska"
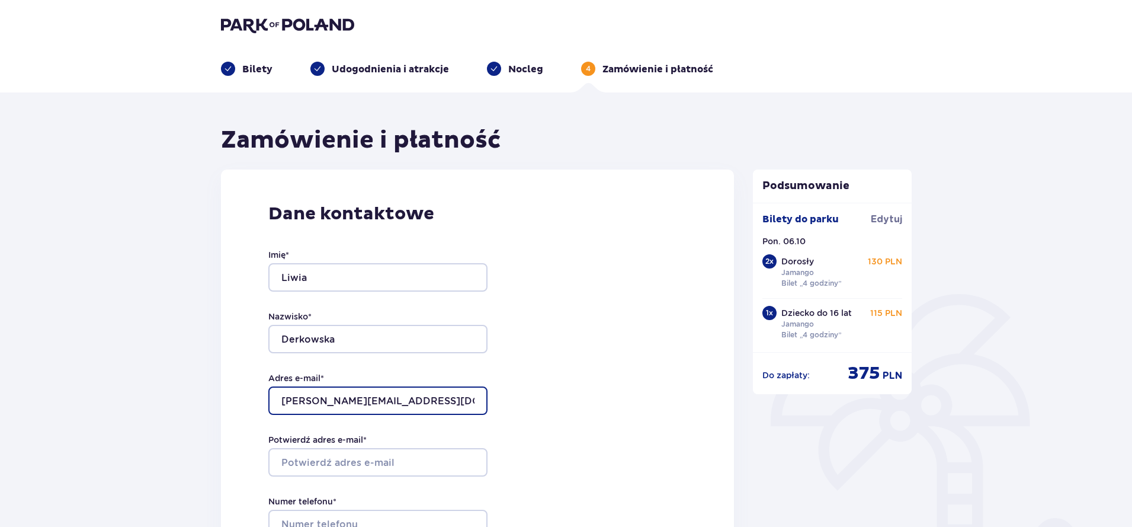
type input "[PERSON_NAME][EMAIL_ADDRESS][DOMAIN_NAME]"
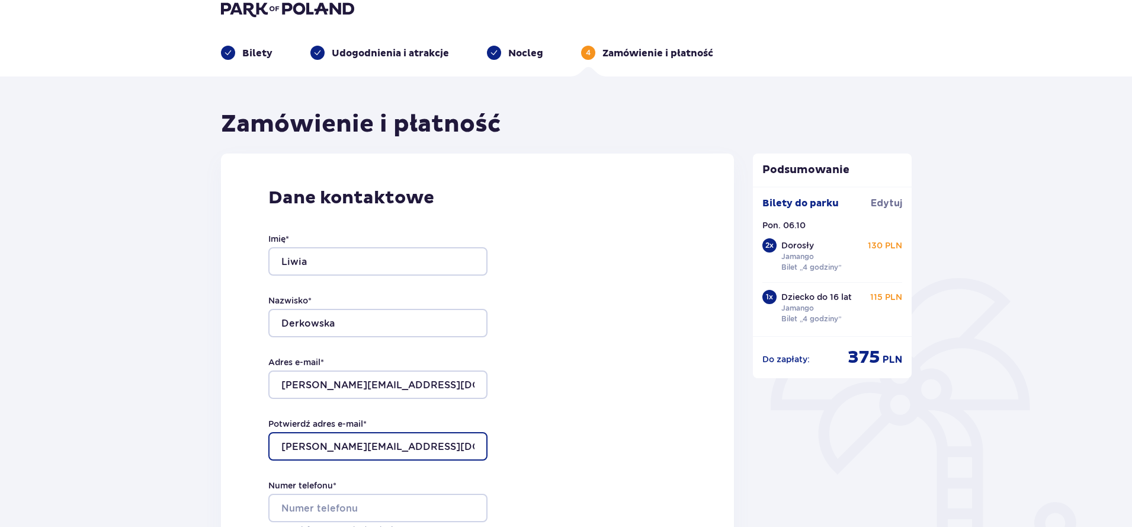
scroll to position [150, 0]
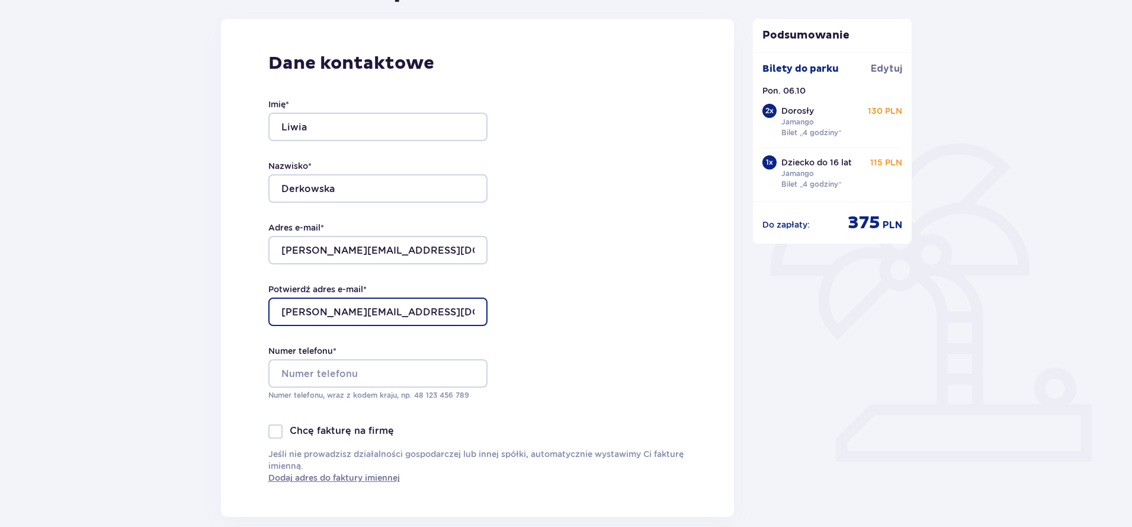
type input "[PERSON_NAME][EMAIL_ADDRESS][DOMAIN_NAME]"
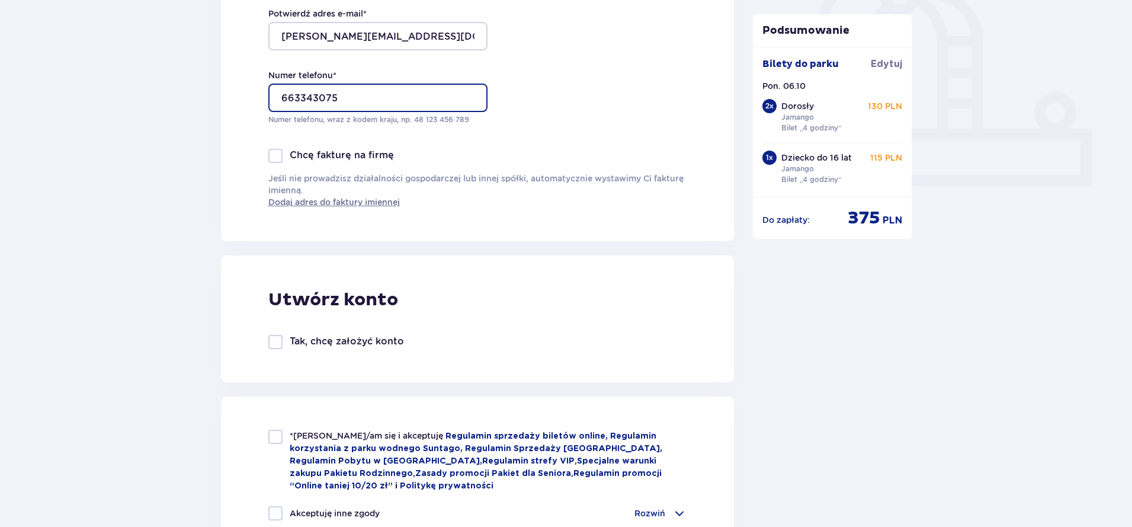
scroll to position [670, 0]
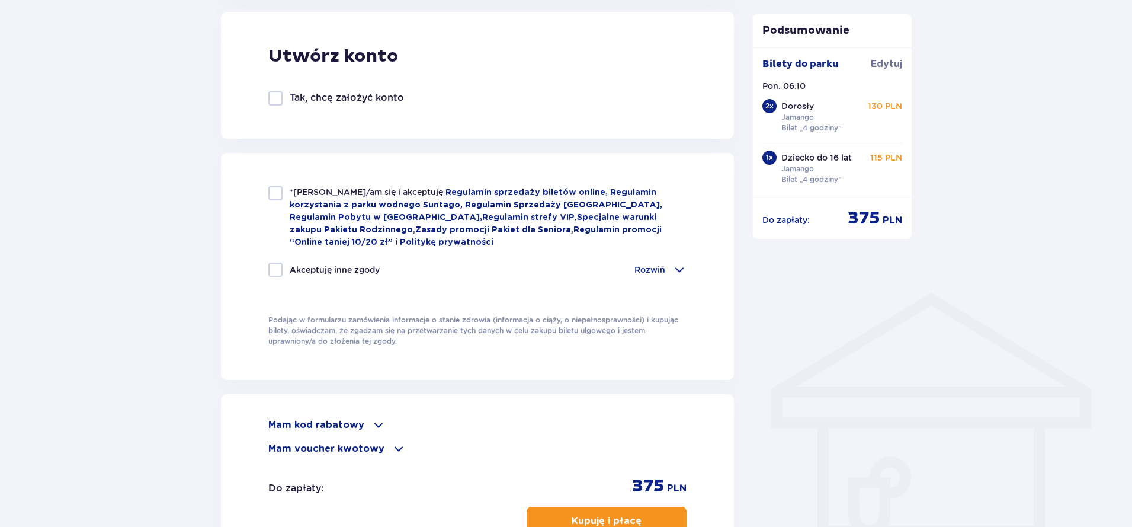
type input "663343075"
click at [275, 197] on div at bounding box center [275, 193] width 14 height 14
checkbox input "true"
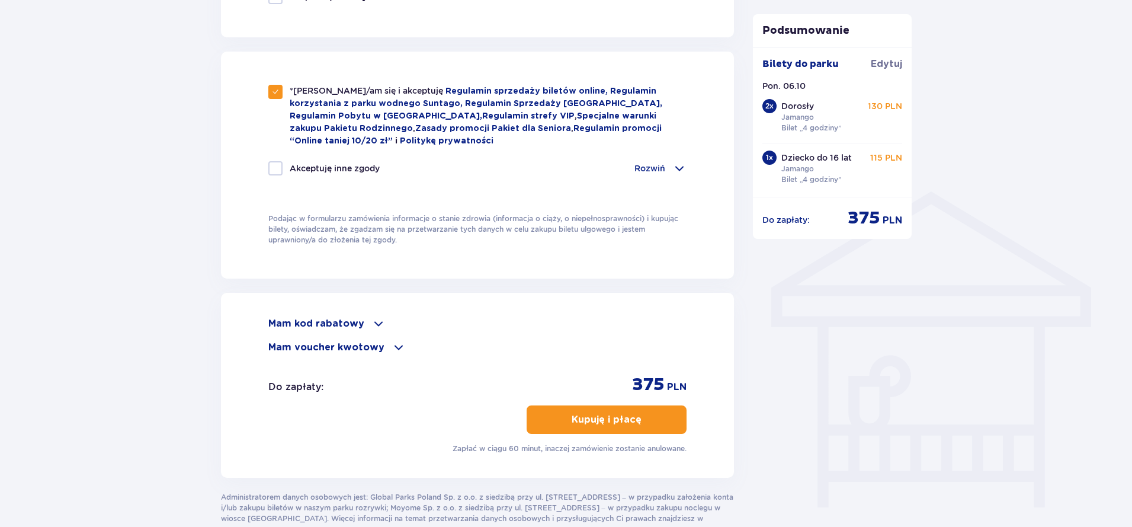
click at [363, 323] on div "Mam kod rabatowy" at bounding box center [477, 323] width 419 height 14
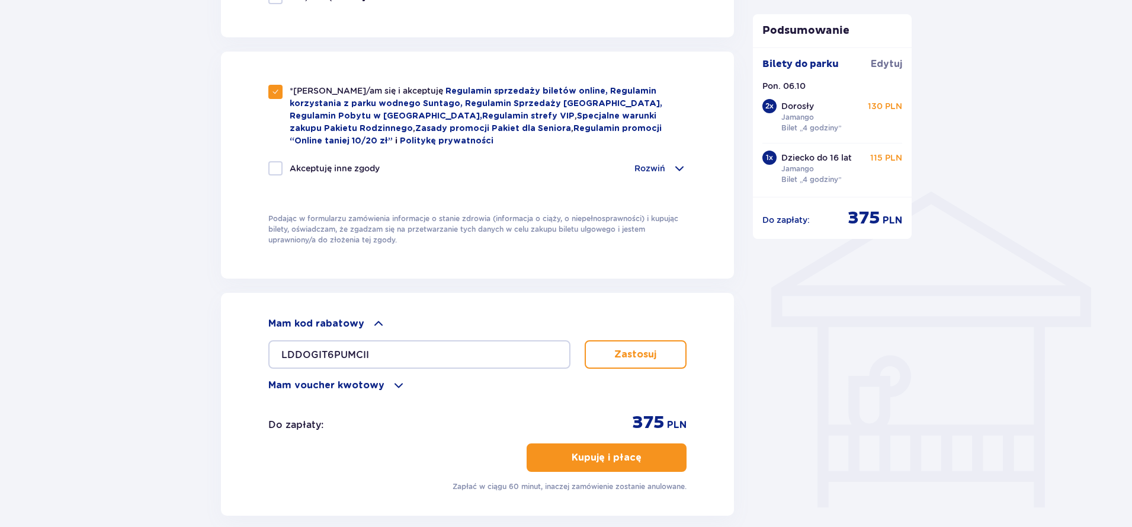
click at [630, 342] on button "Zastosuj" at bounding box center [636, 354] width 103 height 28
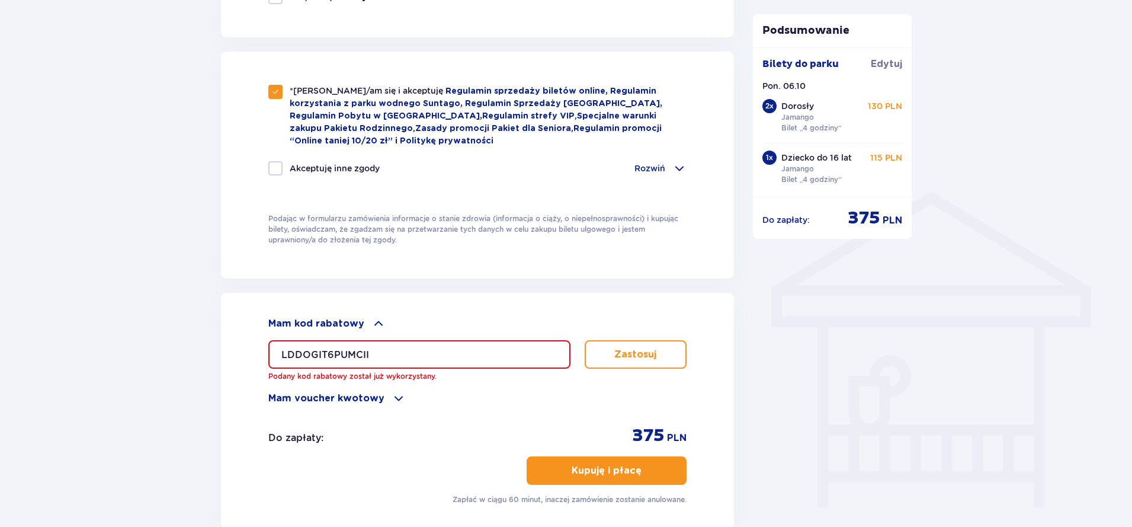
click at [360, 357] on input "LDDOGIT6PUMCII" at bounding box center [419, 354] width 302 height 28
drag, startPoint x: 363, startPoint y: 355, endPoint x: 241, endPoint y: 344, distance: 123.2
click at [241, 344] on div "Mam kod rabatowy LDDOGIT6PUMCII Podany kod rabatowy został już wykorzystany. Za…" at bounding box center [478, 411] width 514 height 236
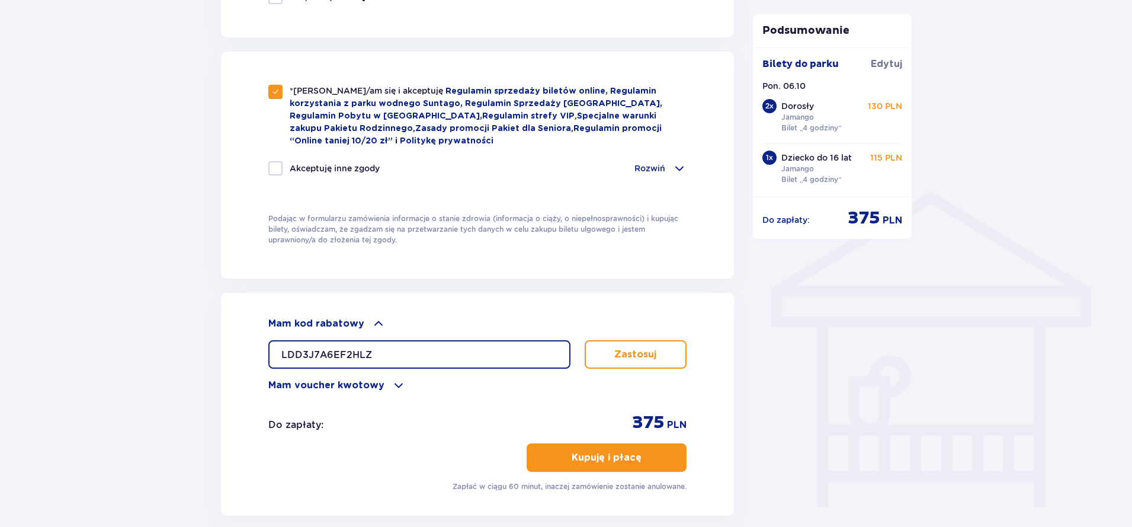
type input "LDD3J7A6EF2HLZ"
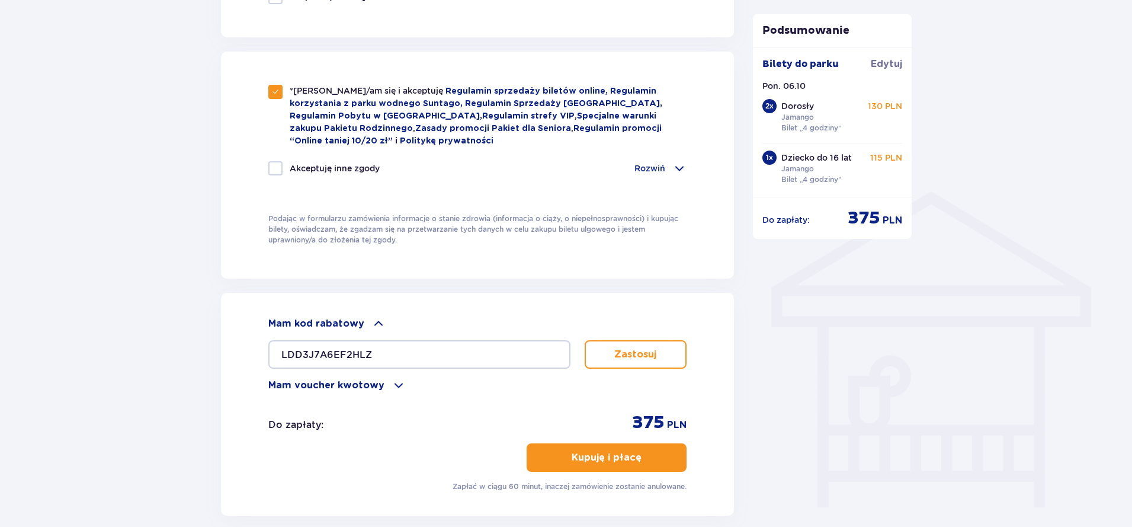
click at [665, 342] on button "Zastosuj" at bounding box center [636, 354] width 103 height 28
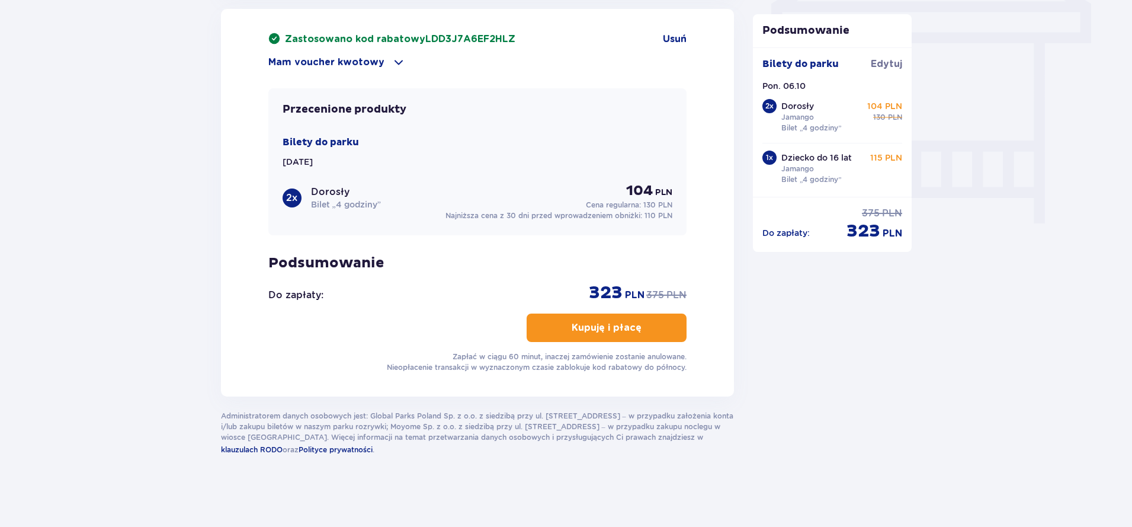
scroll to position [950, 0]
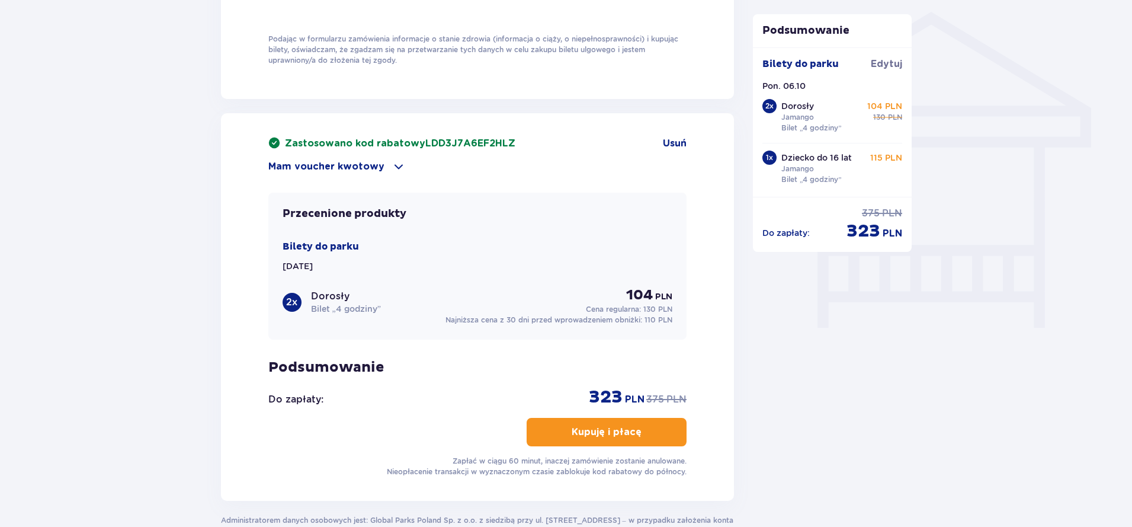
click at [587, 439] on button "Kupuję i płacę" at bounding box center [607, 432] width 160 height 28
